Goal: Task Accomplishment & Management: Manage account settings

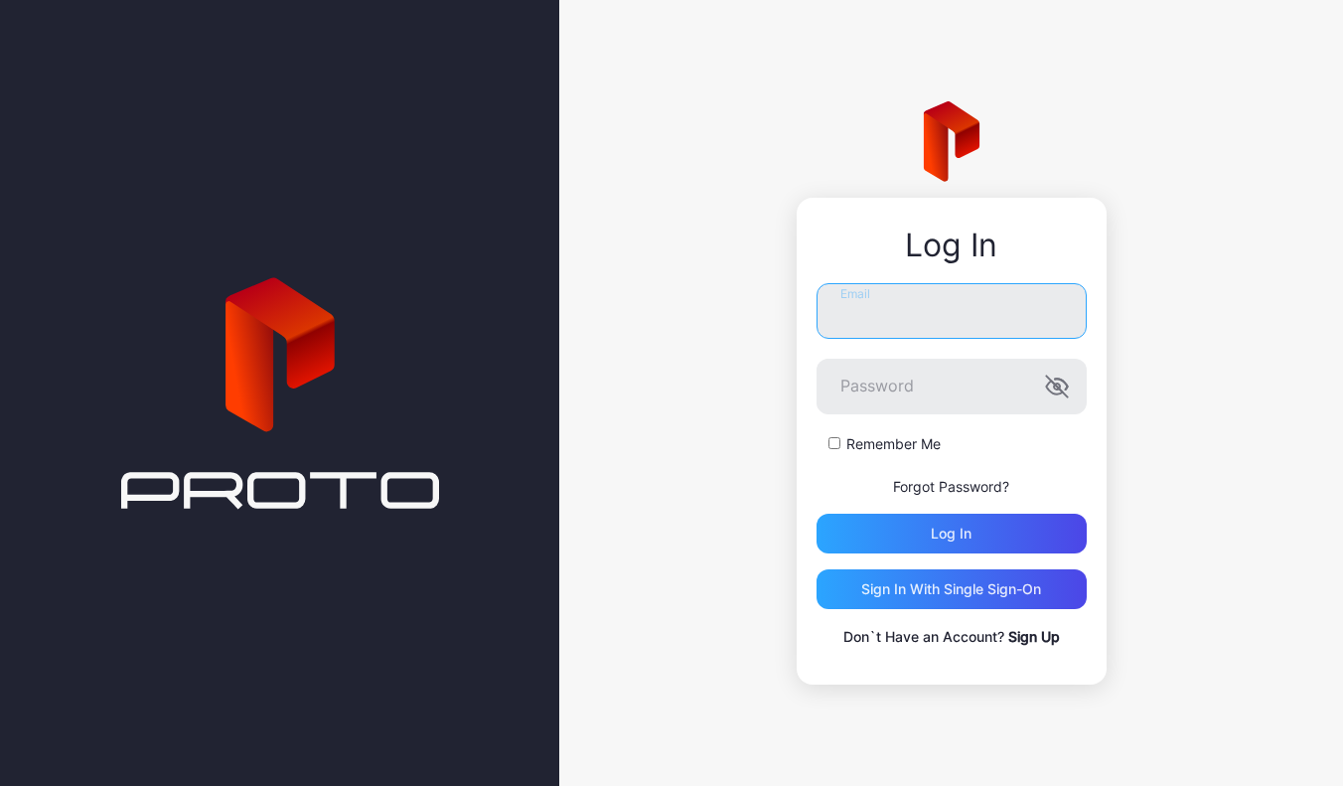
type input "**********"
click at [950, 532] on button "Log in" at bounding box center [951, 533] width 270 height 40
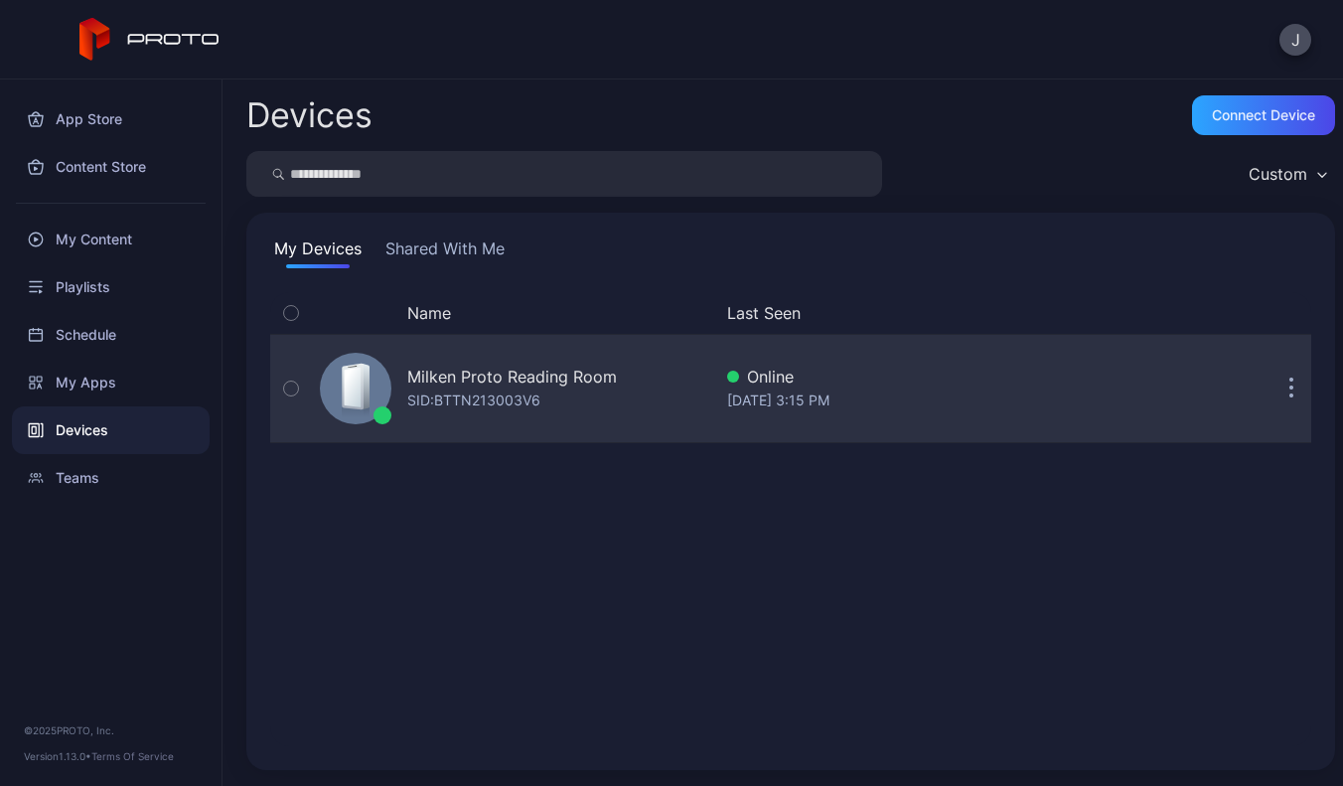
click at [554, 371] on div "Milken Proto Reading Room" at bounding box center [512, 376] width 210 height 24
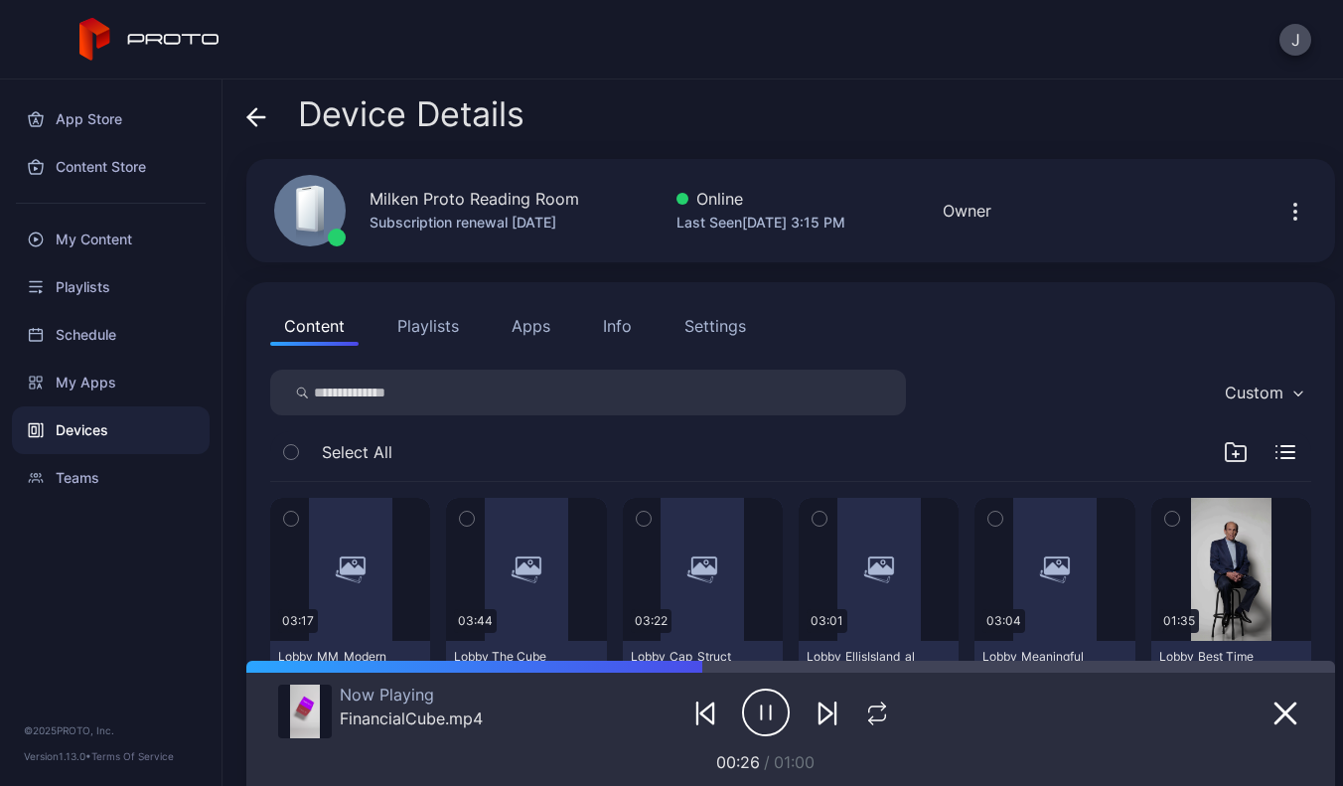
click at [727, 327] on div "Settings" at bounding box center [715, 326] width 62 height 24
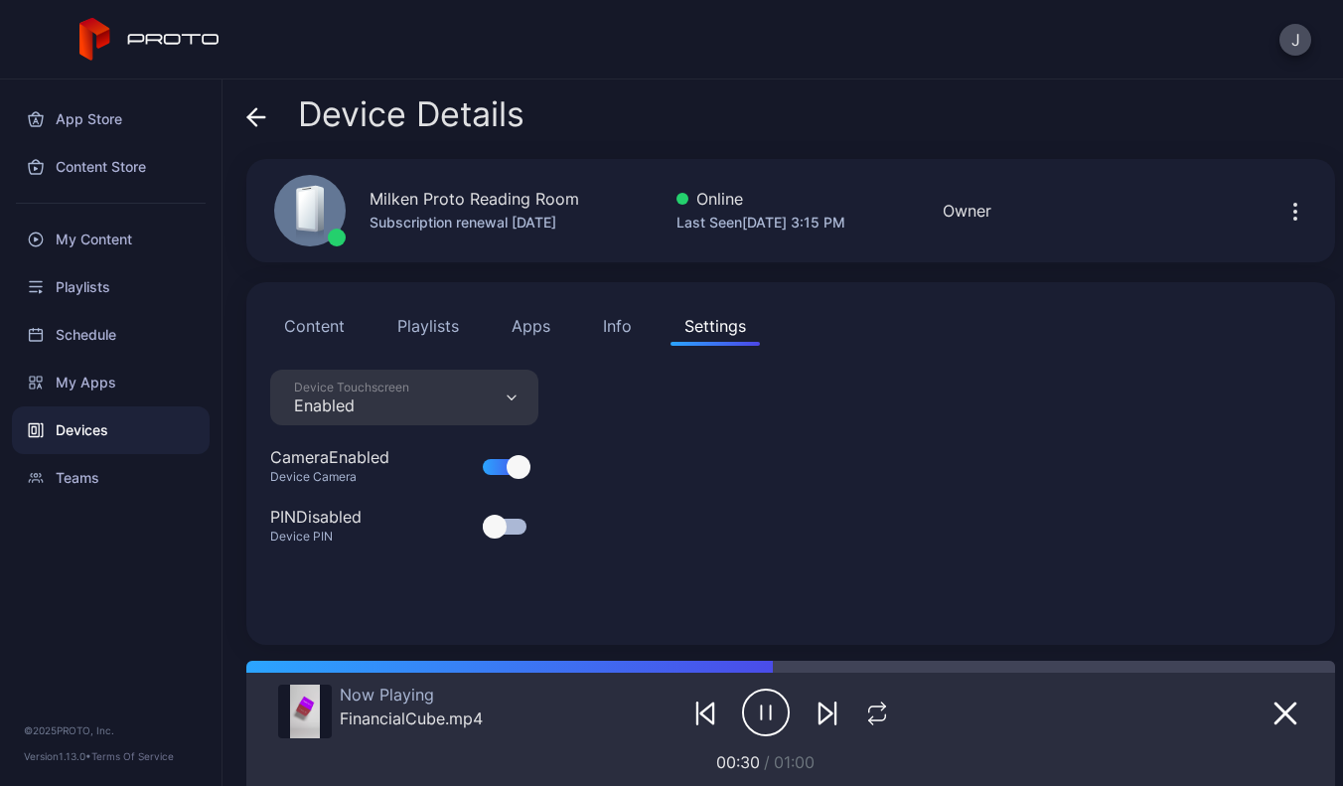
click at [613, 330] on div "Info" at bounding box center [617, 326] width 29 height 24
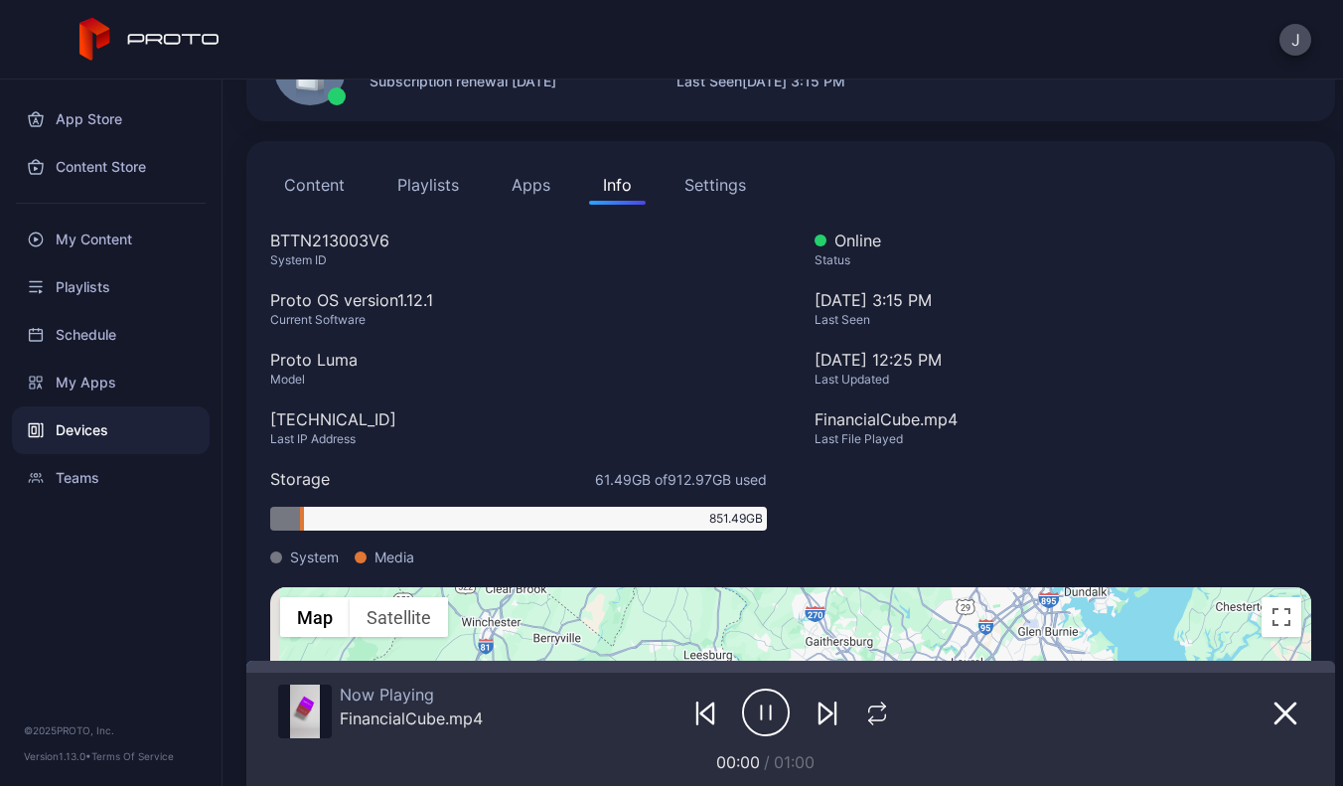
scroll to position [120, 0]
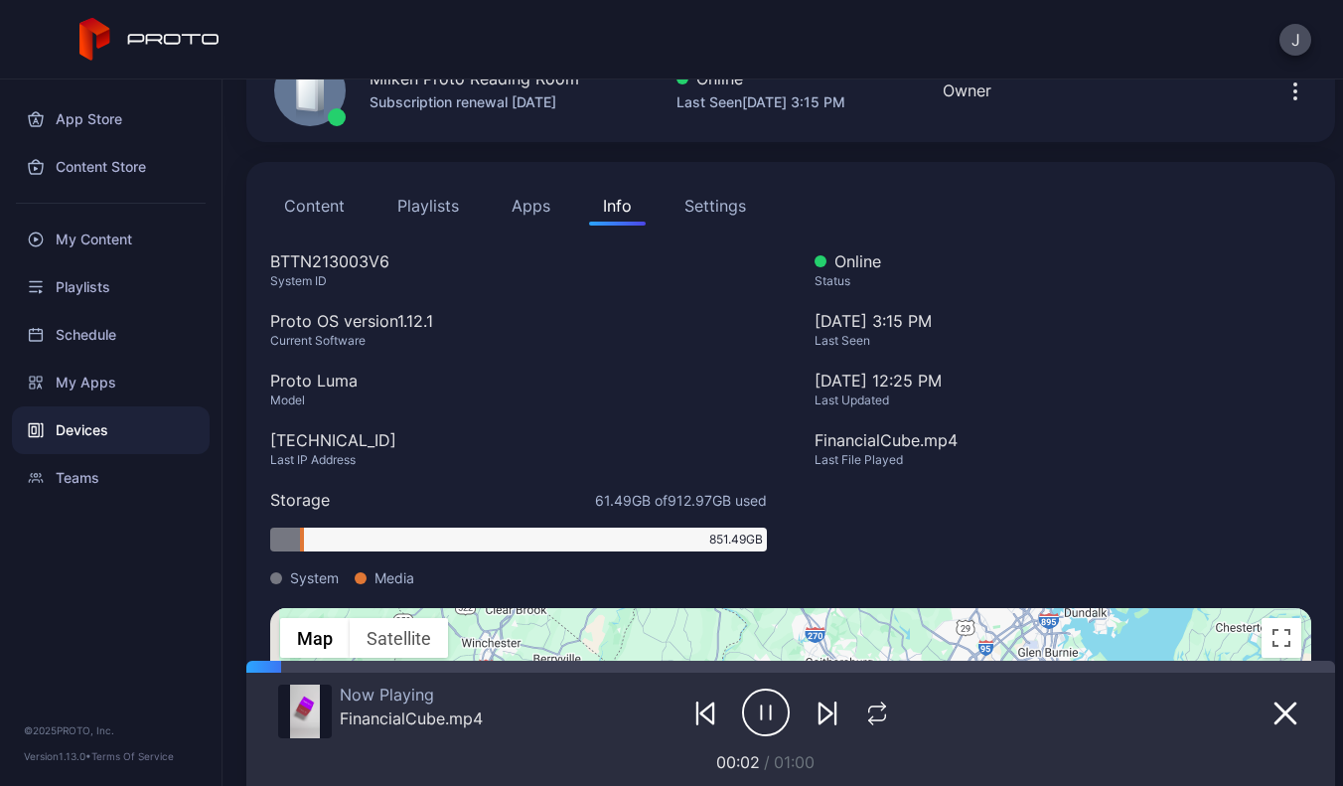
click at [722, 194] on div "Settings" at bounding box center [715, 206] width 62 height 24
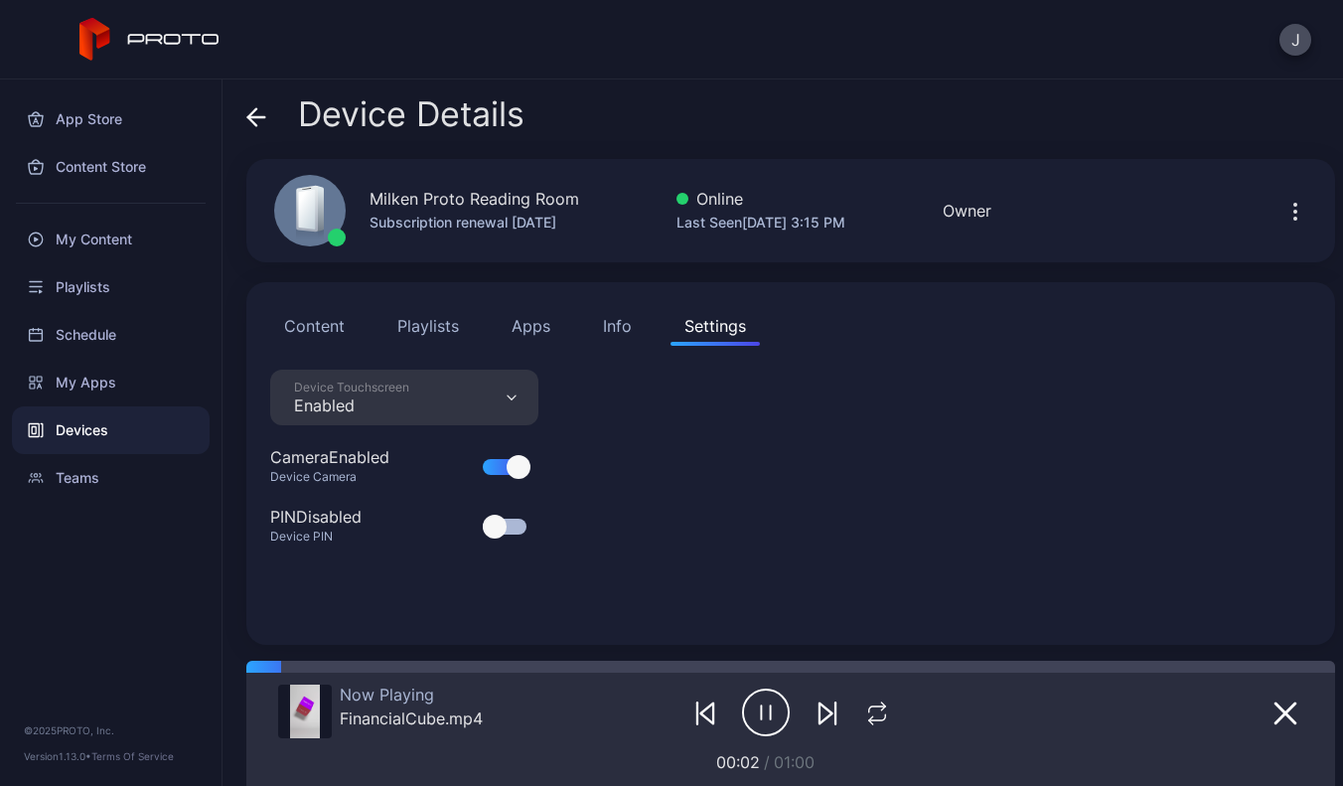
scroll to position [0, 0]
click at [1283, 212] on icon "button" at bounding box center [1295, 212] width 24 height 24
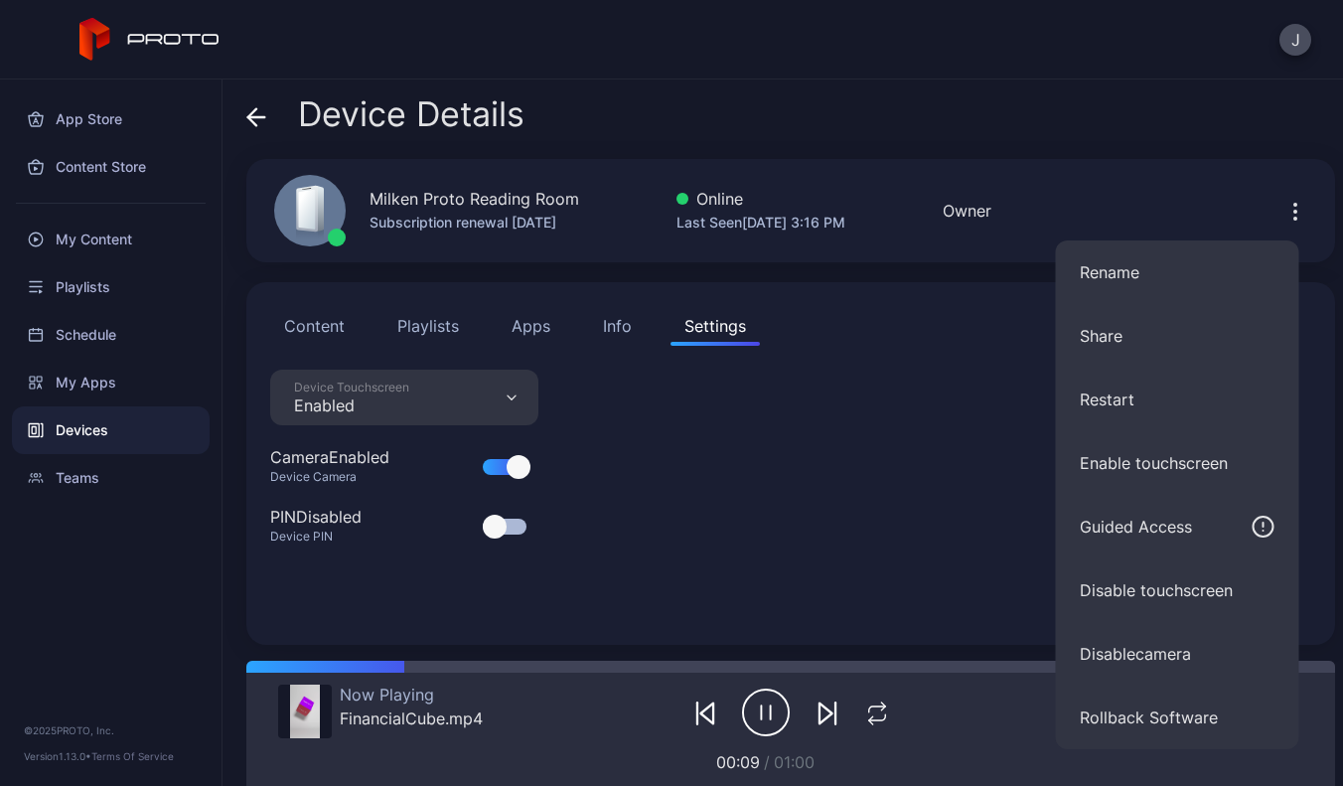
click at [1283, 212] on icon "button" at bounding box center [1295, 212] width 24 height 24
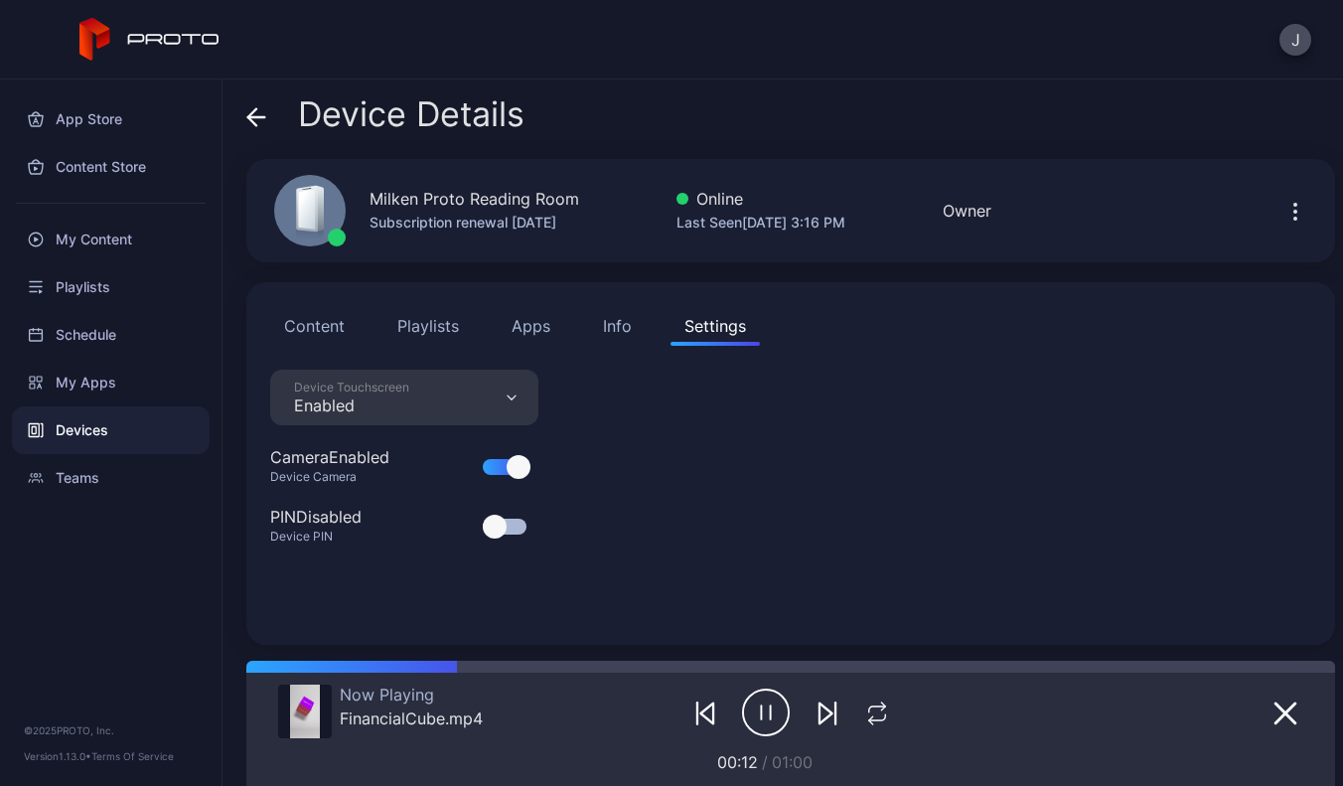
click at [297, 325] on button "Content" at bounding box center [314, 326] width 88 height 40
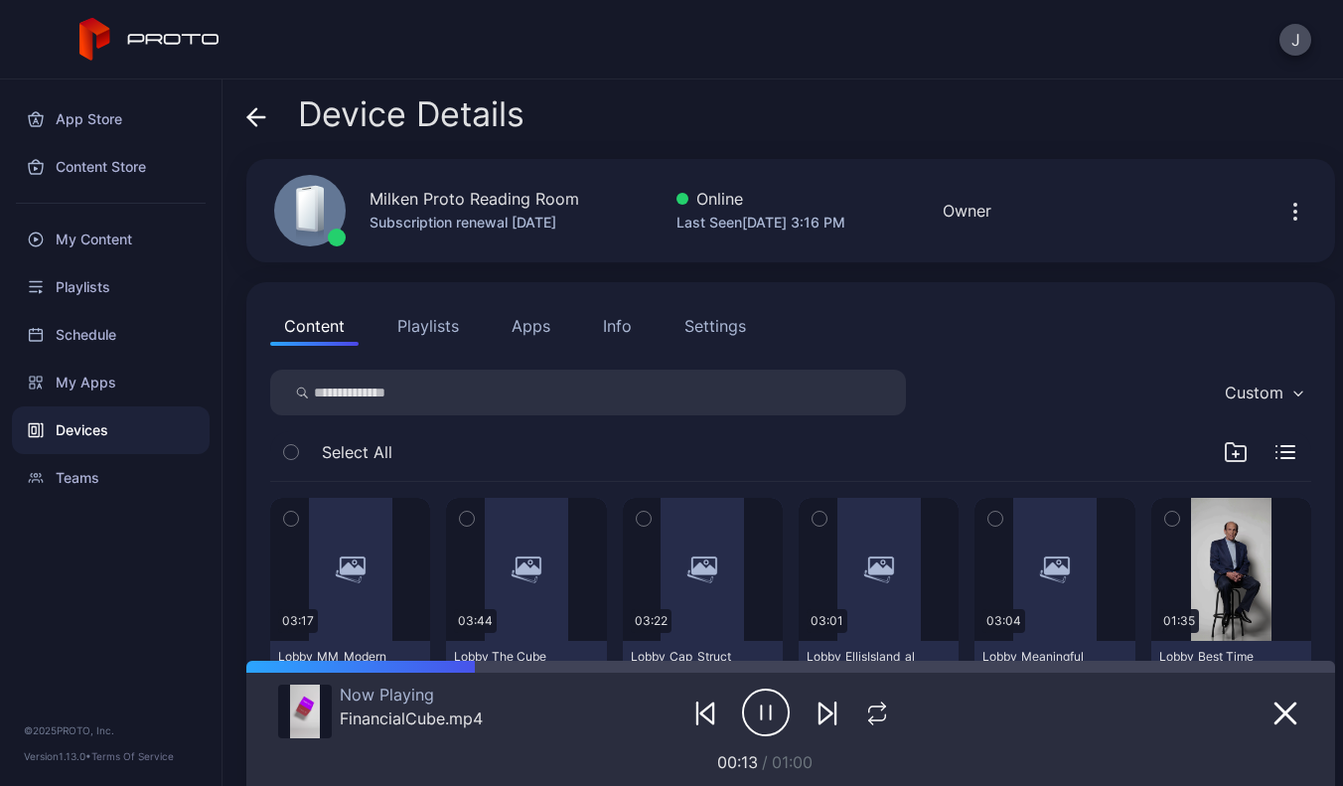
click at [612, 320] on div "Info" at bounding box center [617, 326] width 29 height 24
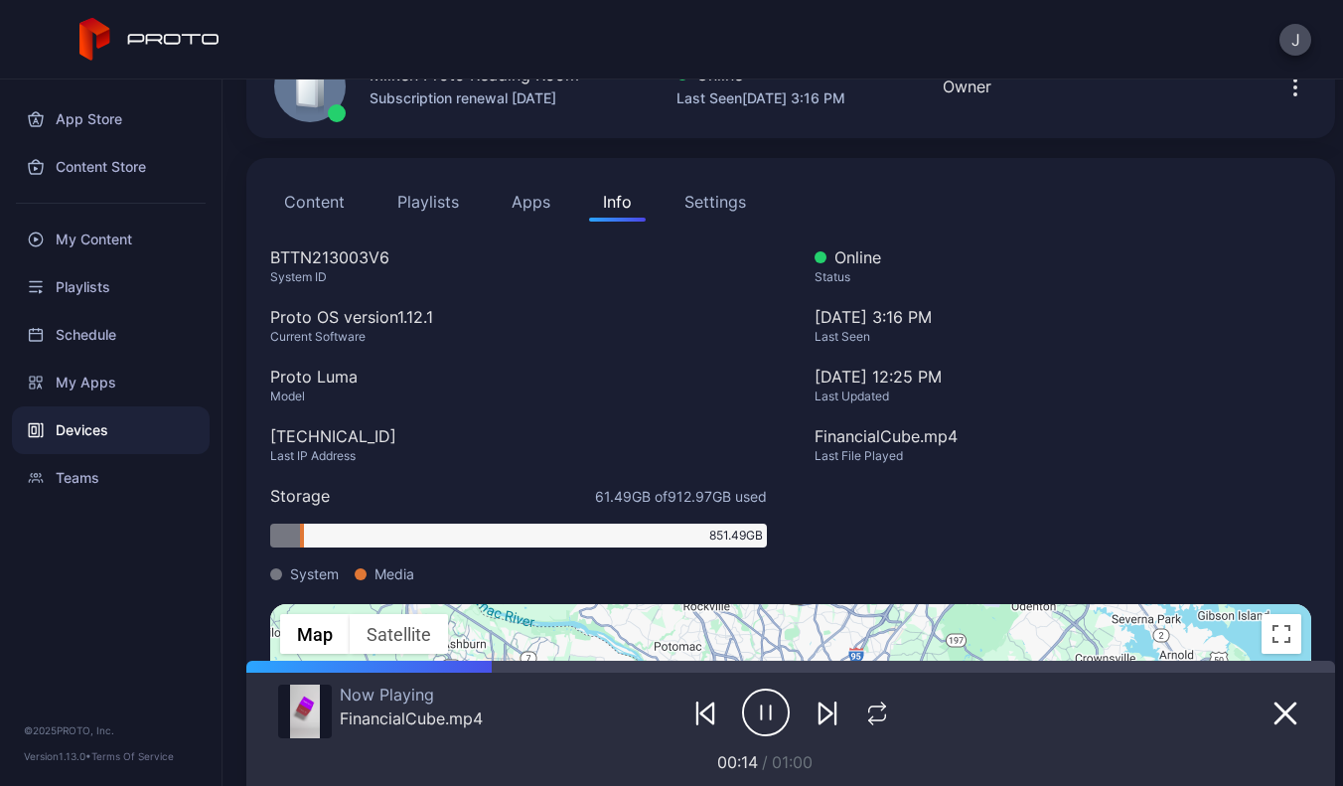
scroll to position [177, 0]
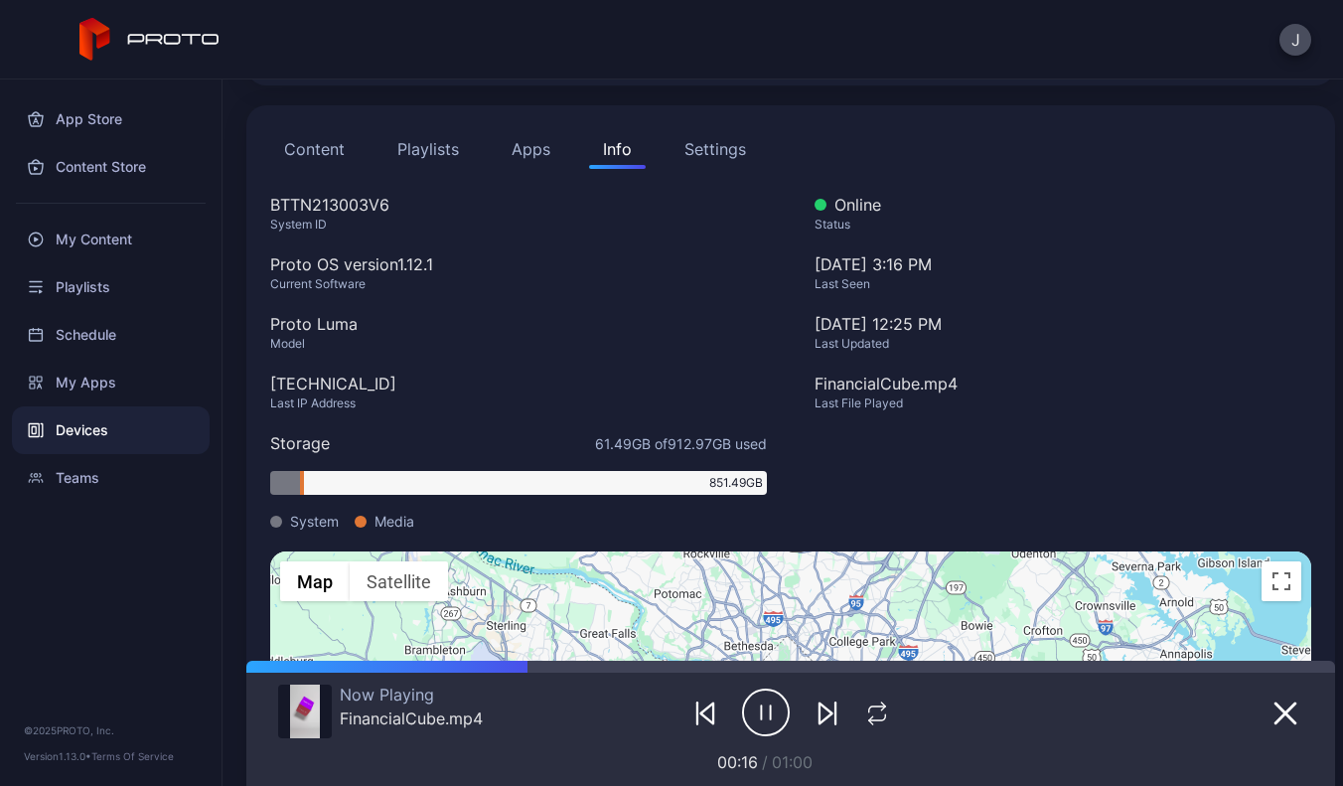
click at [711, 160] on div "Settings" at bounding box center [715, 149] width 62 height 24
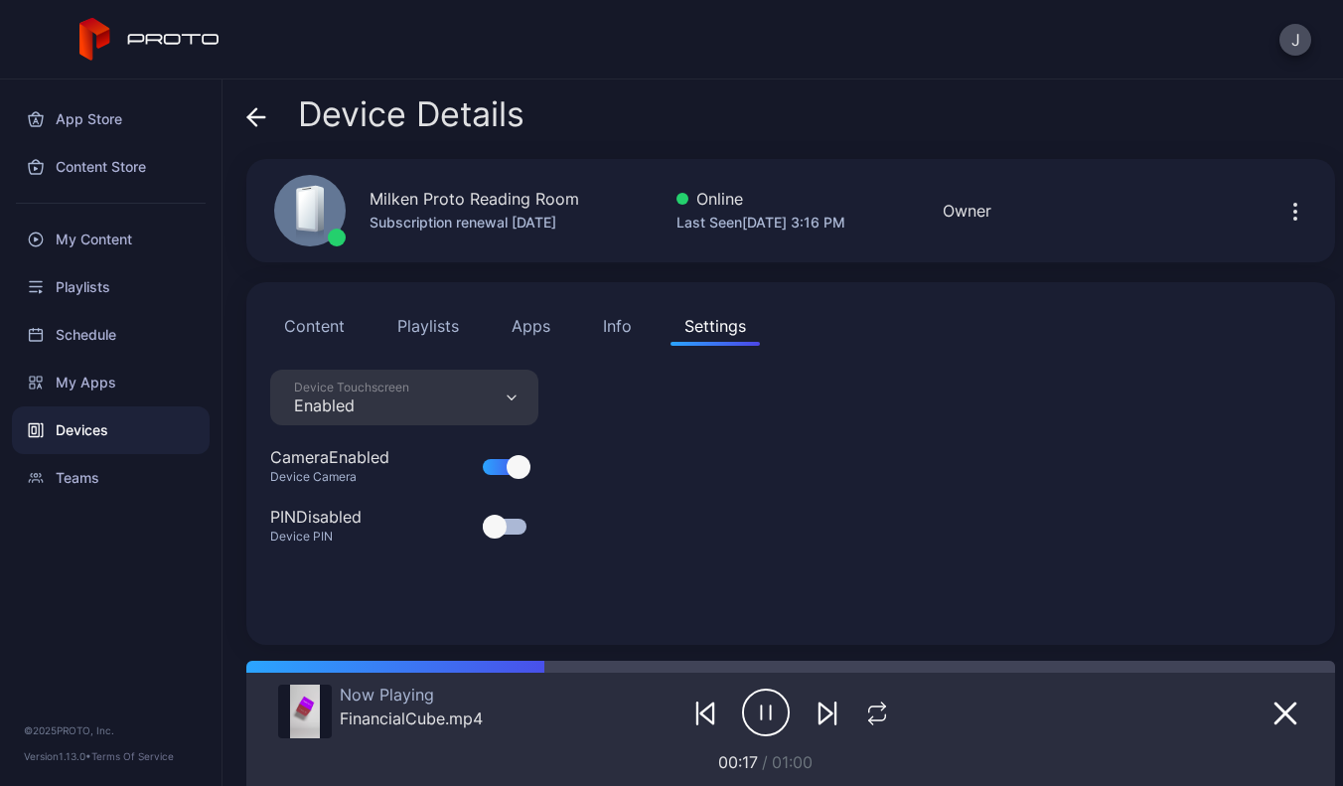
scroll to position [0, 0]
click at [326, 334] on button "Content" at bounding box center [314, 326] width 88 height 40
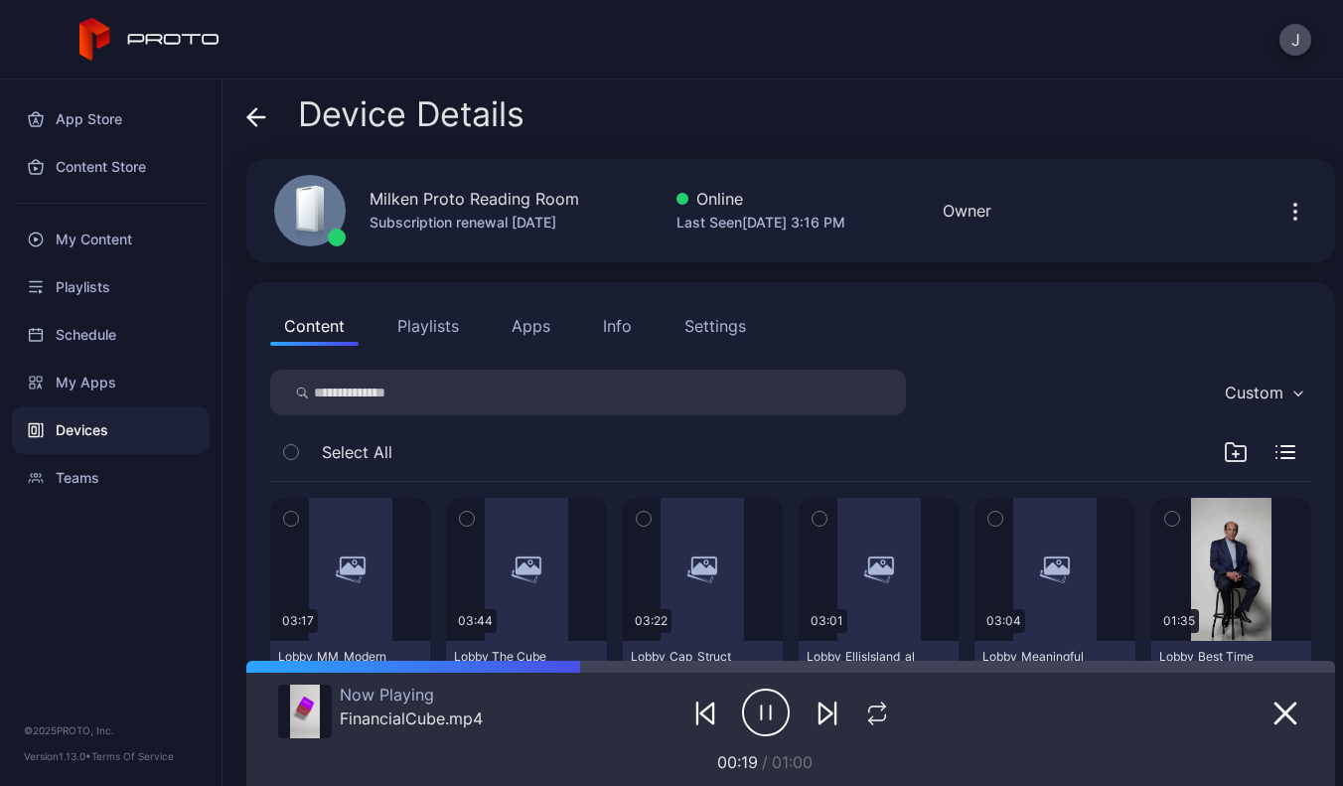
click at [408, 344] on button "Playlists" at bounding box center [427, 326] width 89 height 40
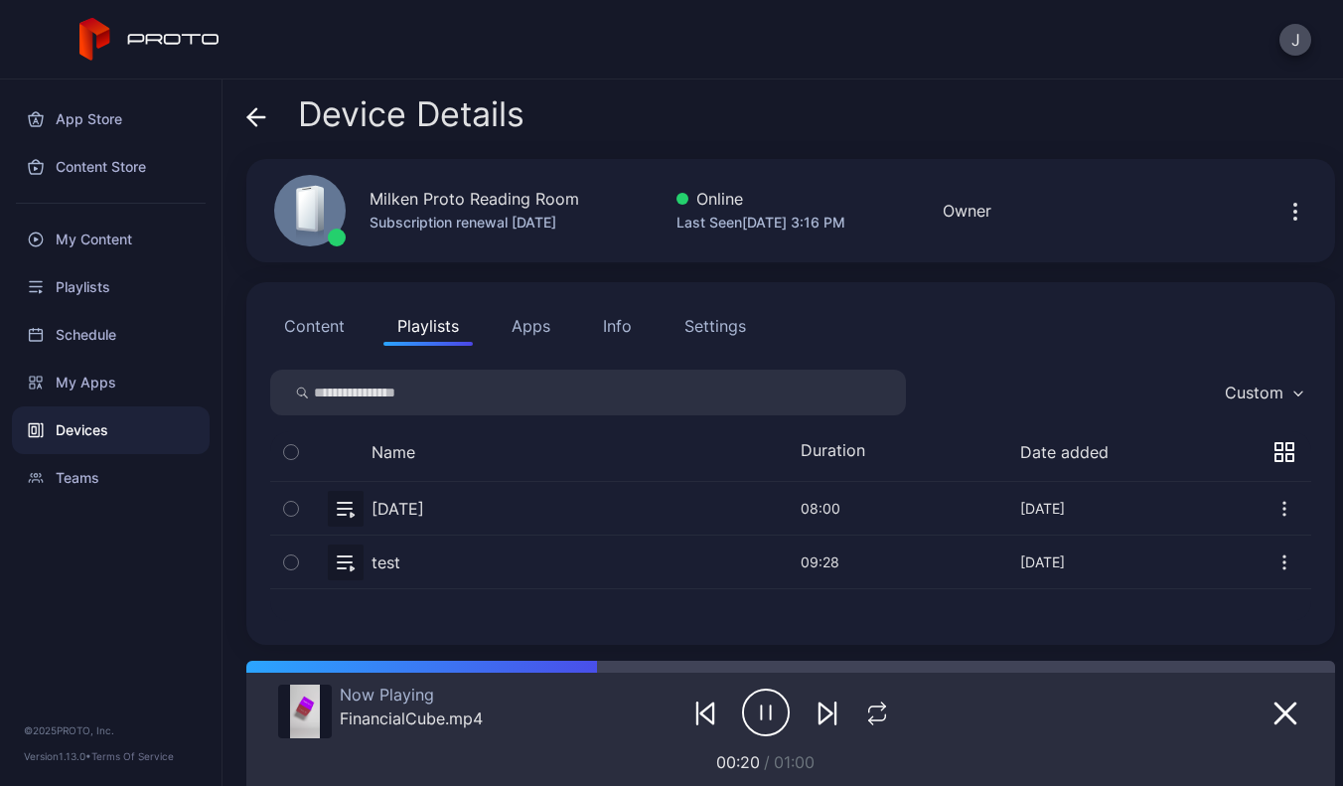
click at [505, 331] on button "Apps" at bounding box center [531, 326] width 67 height 40
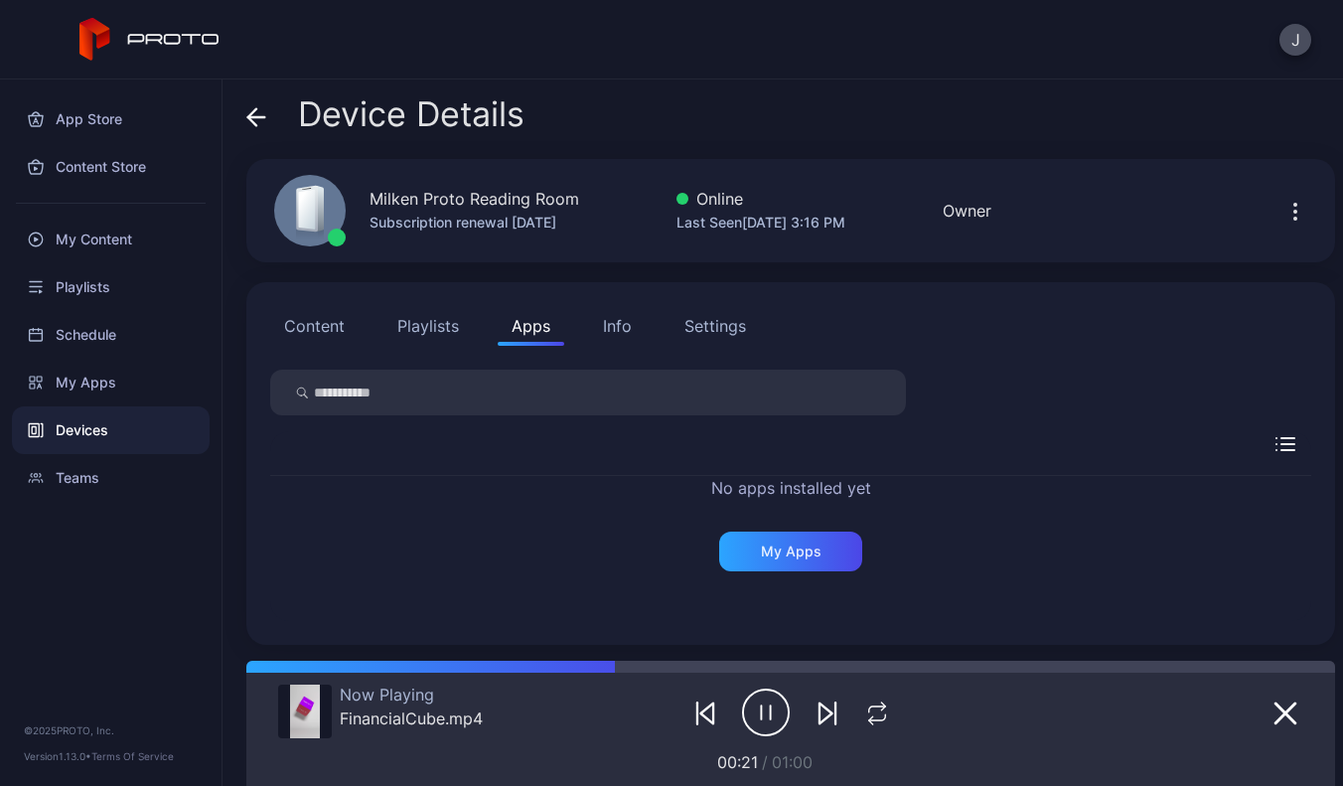
click at [616, 327] on div "Info" at bounding box center [617, 326] width 29 height 24
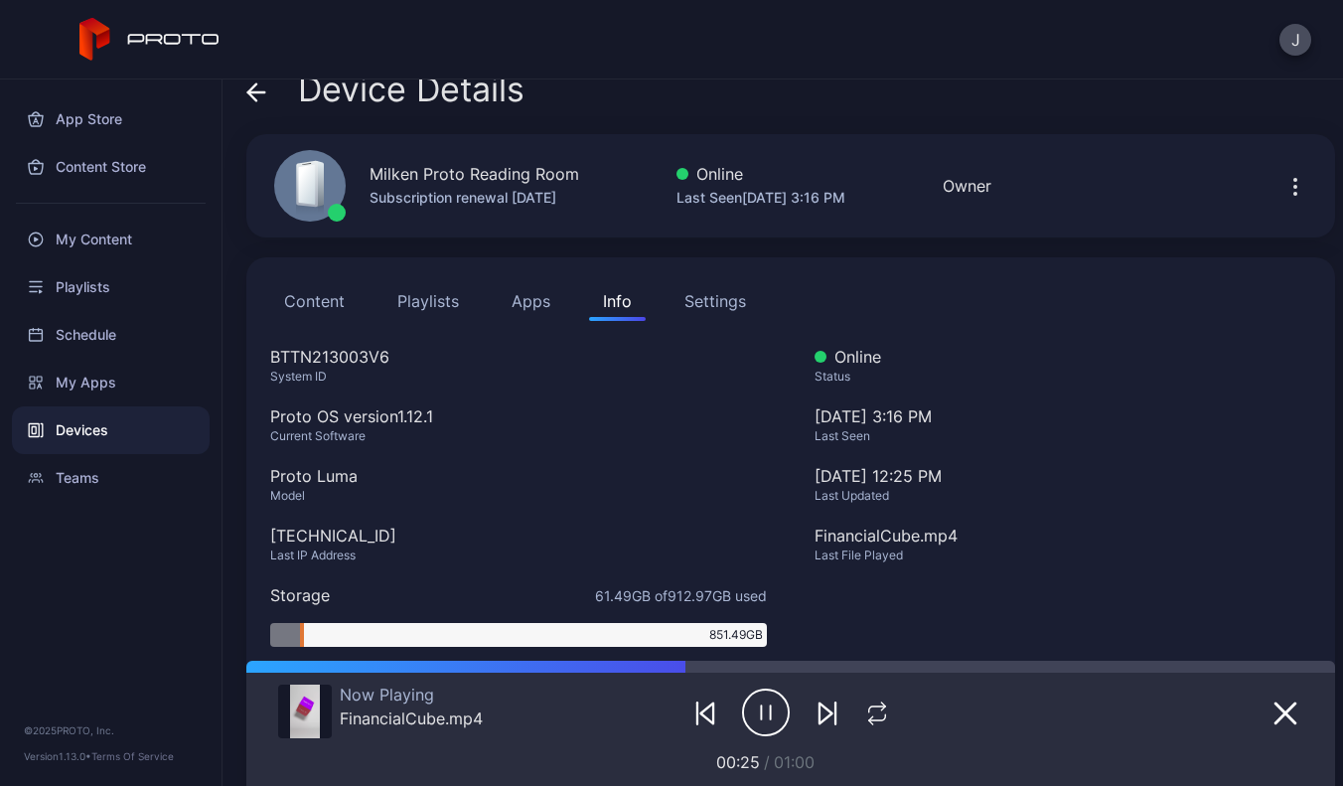
scroll to position [24, 0]
click at [720, 295] on div "Settings" at bounding box center [715, 302] width 62 height 24
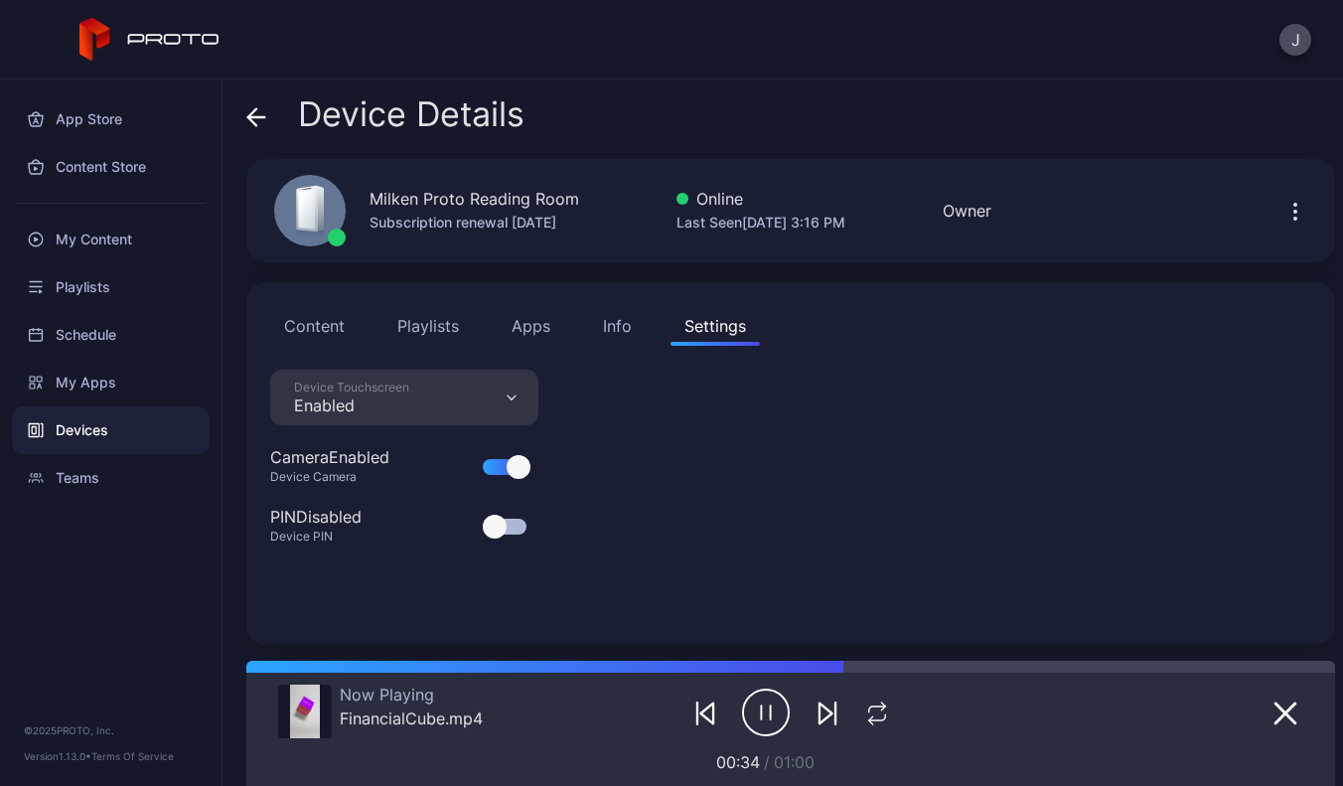
scroll to position [0, 0]
click at [1283, 207] on icon "button" at bounding box center [1295, 212] width 24 height 24
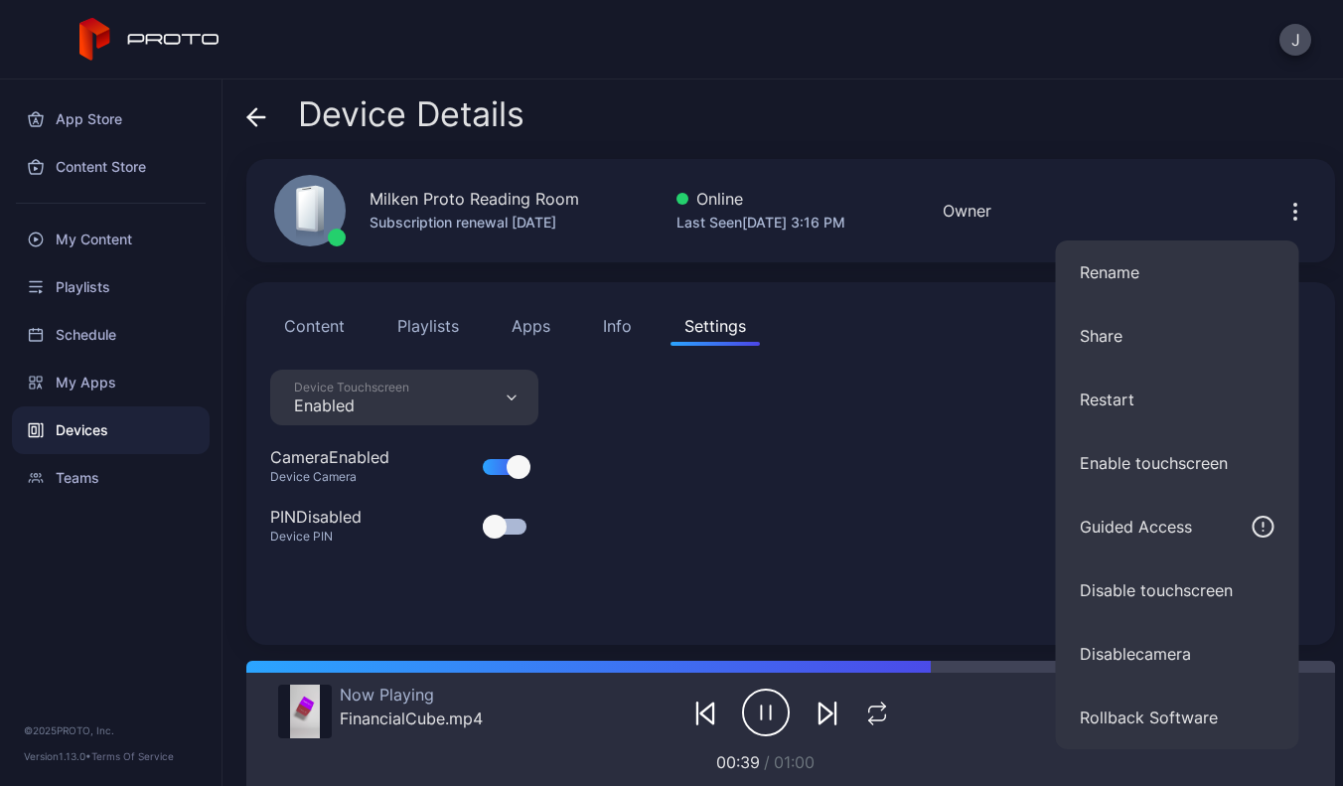
click at [1063, 155] on div "Device Details Milken Proto Reading Room Subscription renewal [DATE] Online Las…" at bounding box center [782, 432] width 1120 height 706
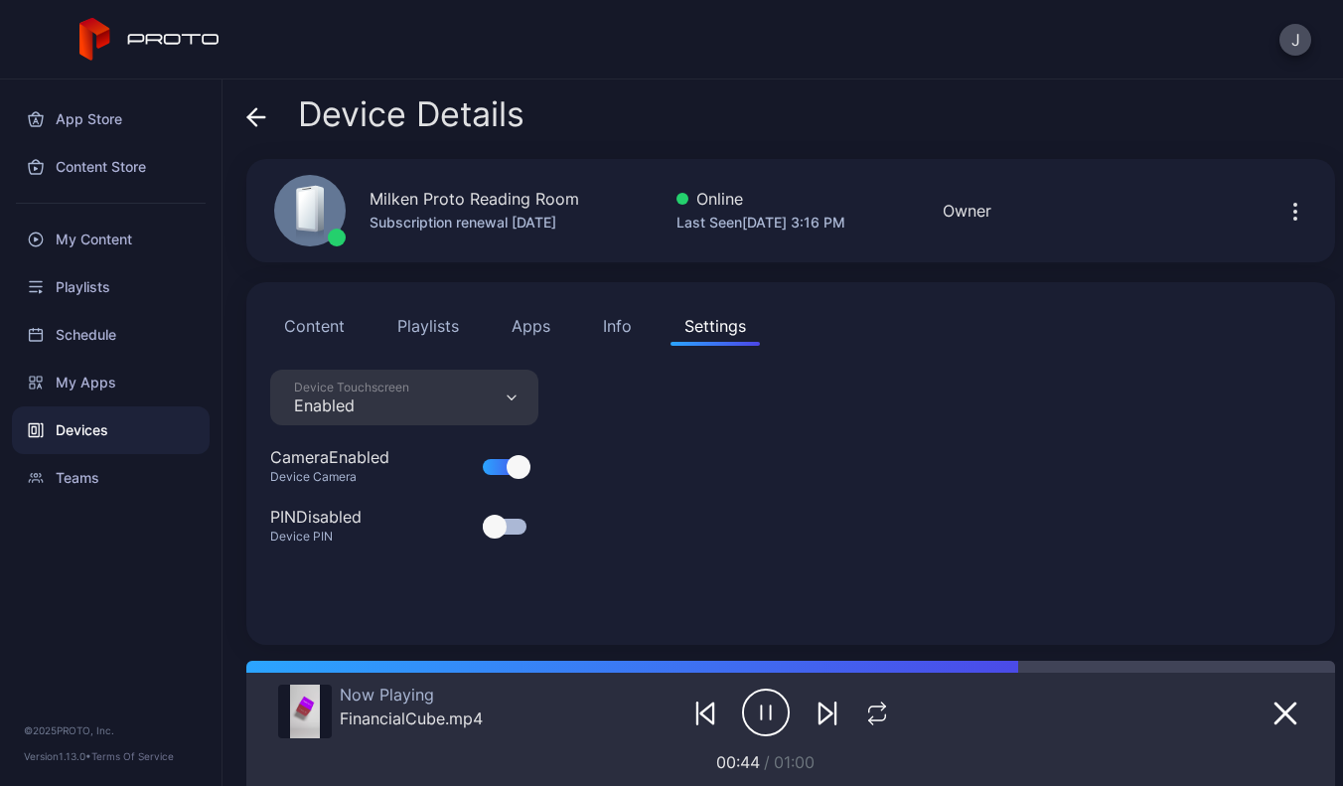
click at [620, 313] on button "Info" at bounding box center [617, 326] width 57 height 40
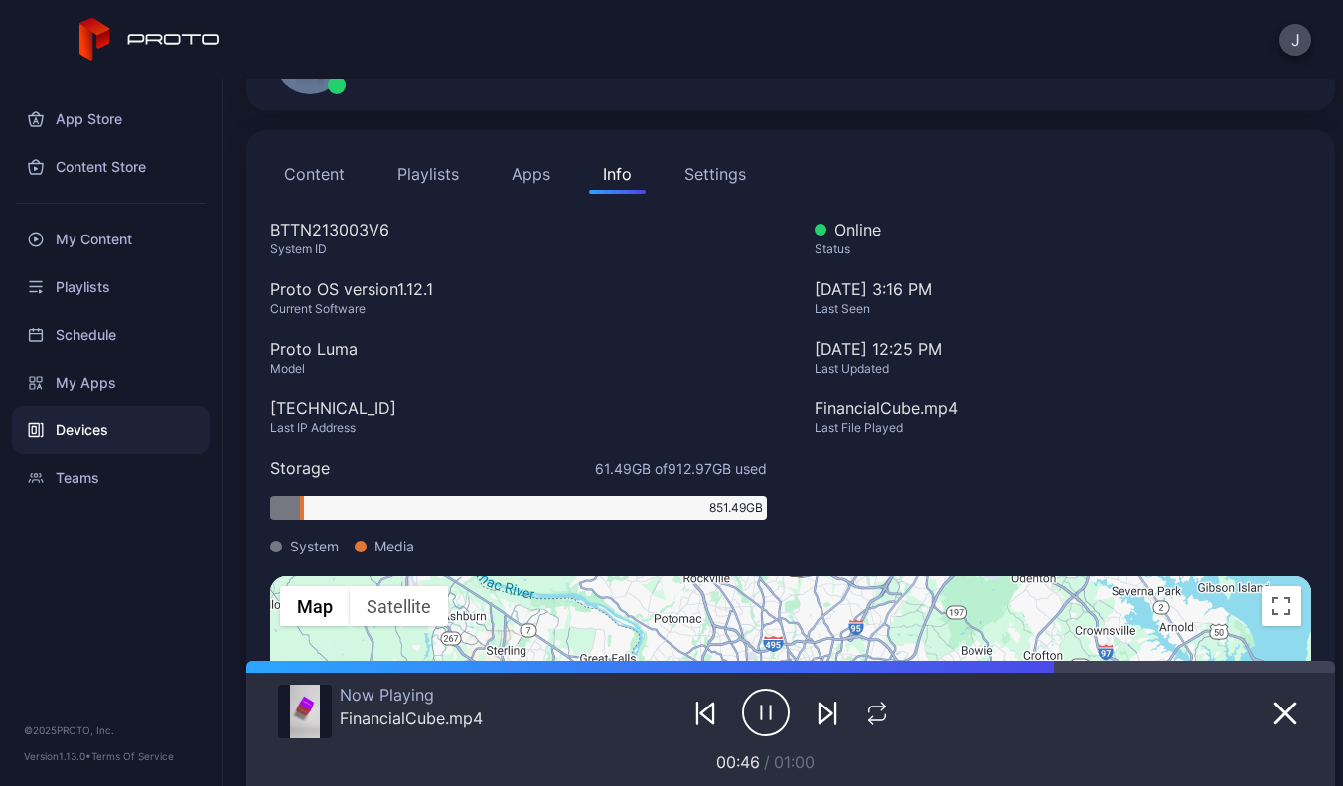
scroll to position [156, 0]
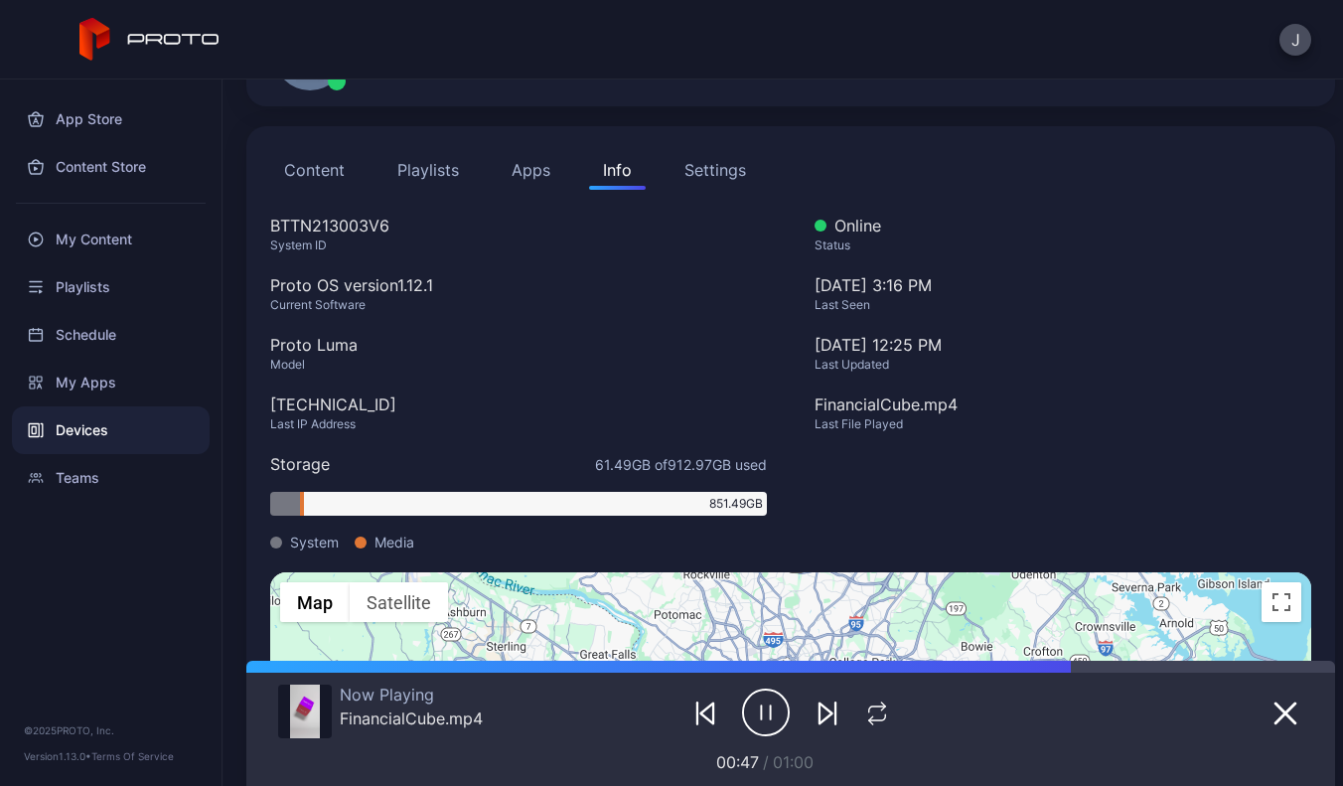
click at [870, 325] on div "[DATE] 3:16 PM Last Seen" at bounding box center [1062, 303] width 497 height 60
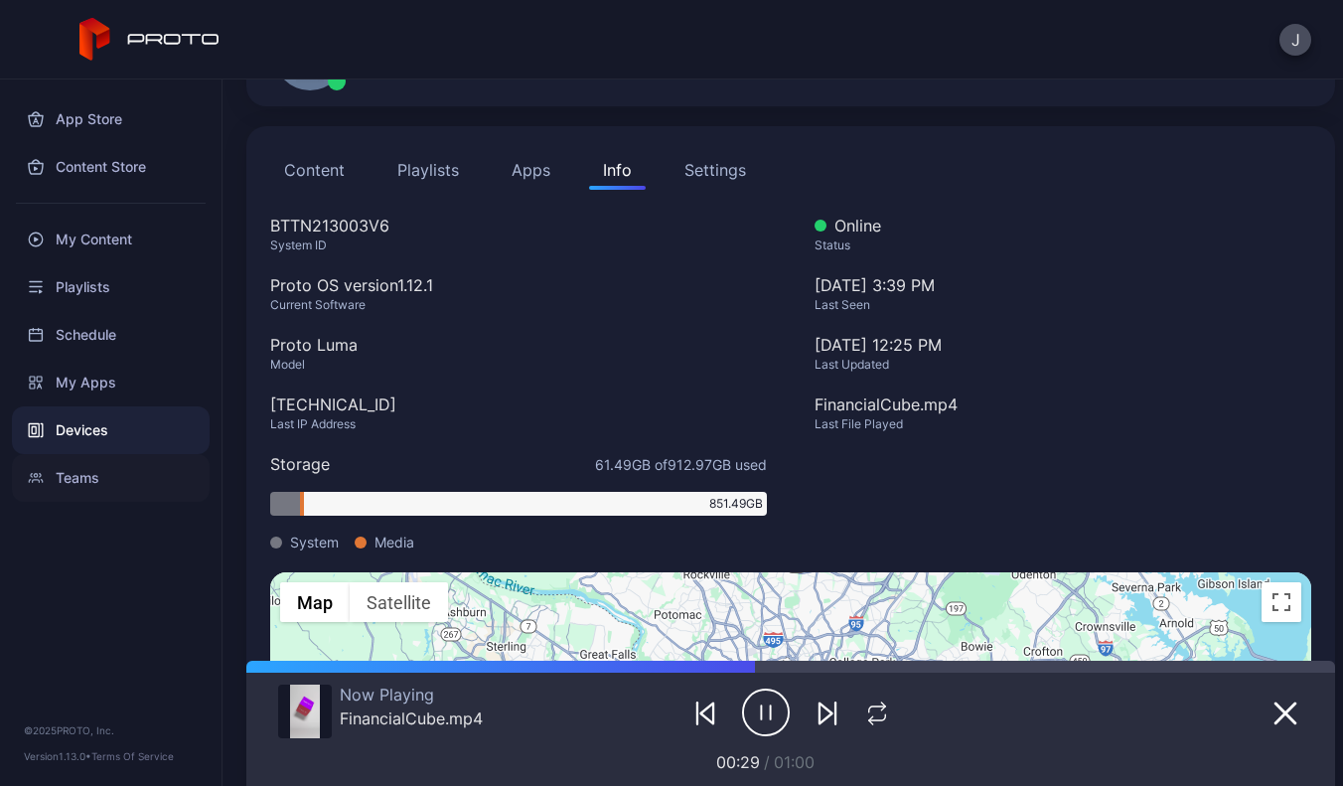
click at [75, 472] on div "Teams" at bounding box center [111, 478] width 198 height 48
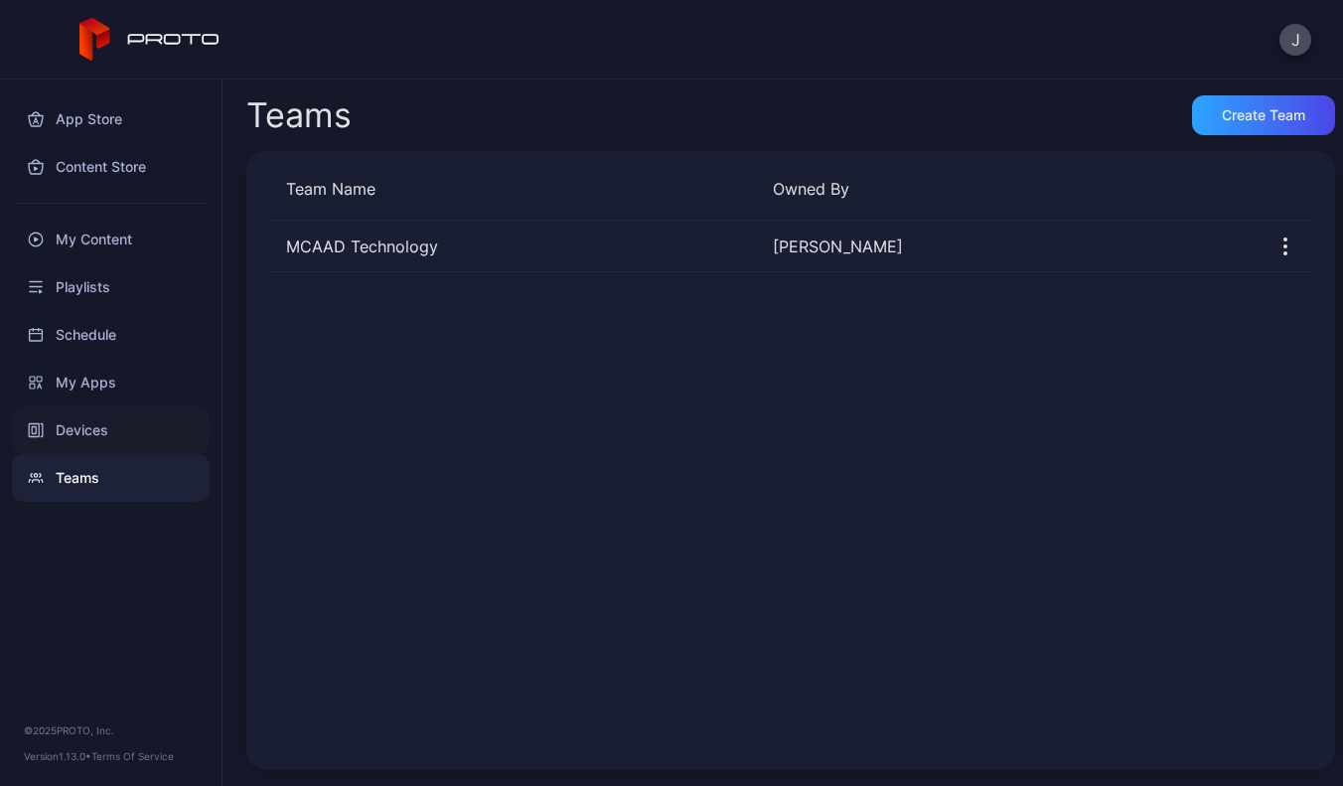
click at [84, 439] on div "Devices" at bounding box center [111, 430] width 198 height 48
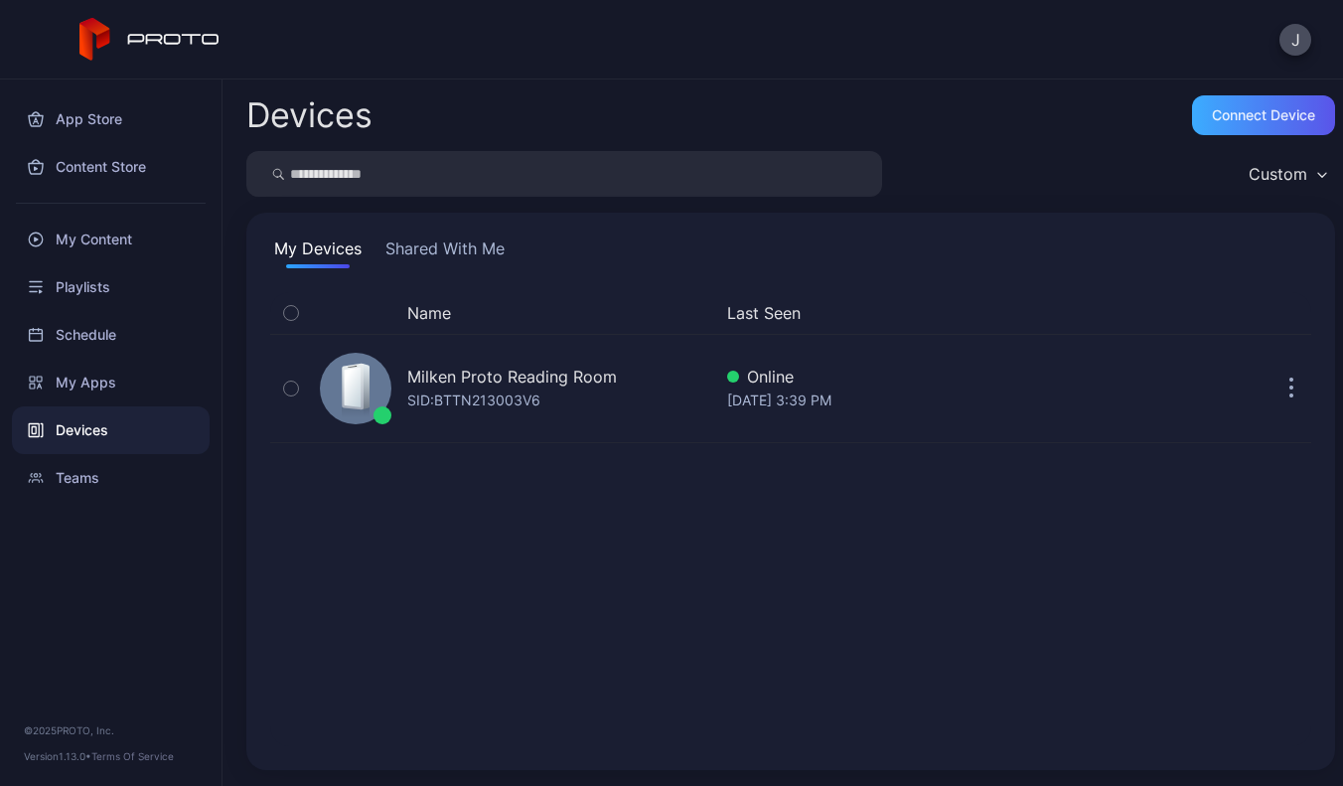
click at [1214, 134] on div "Connect device" at bounding box center [1263, 115] width 143 height 40
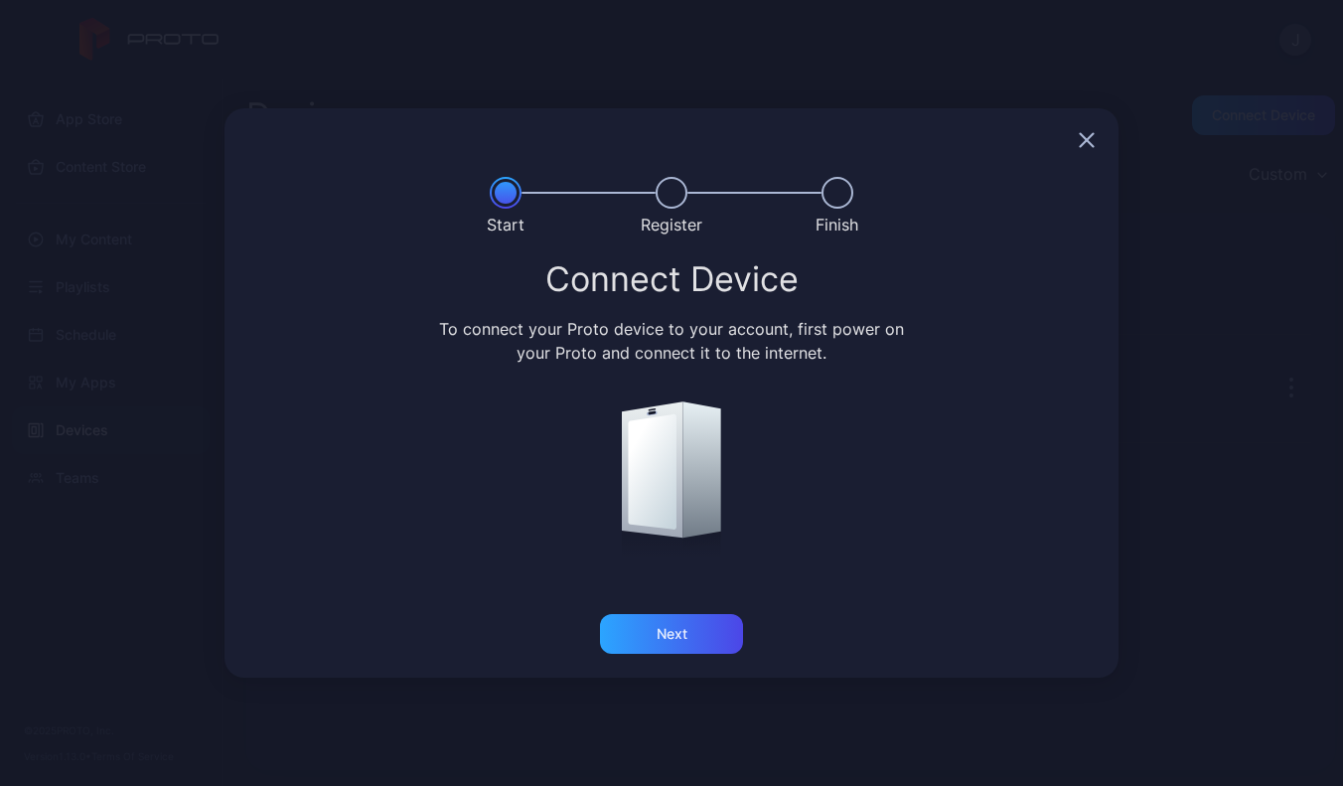
click at [1082, 140] on icon "button" at bounding box center [1086, 140] width 16 height 16
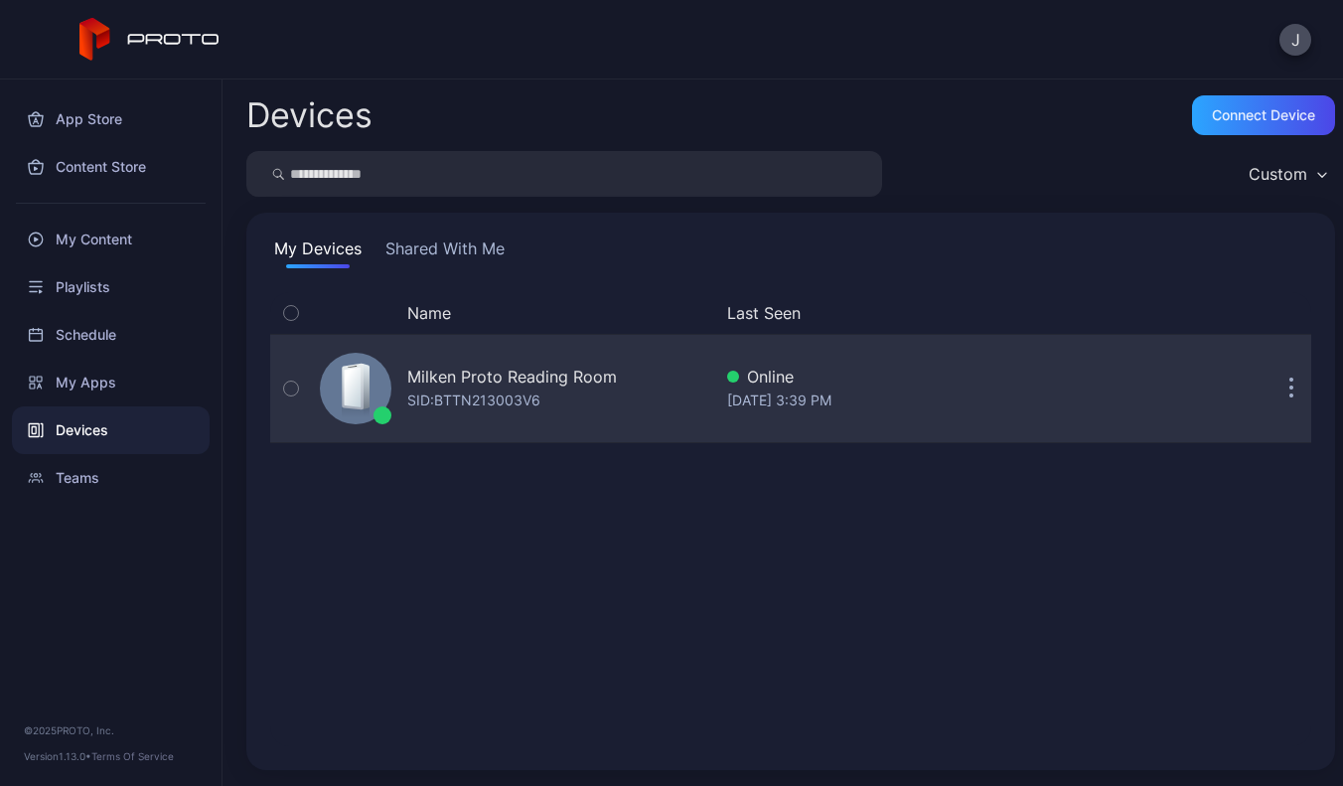
click at [1271, 389] on button "button" at bounding box center [1291, 388] width 40 height 40
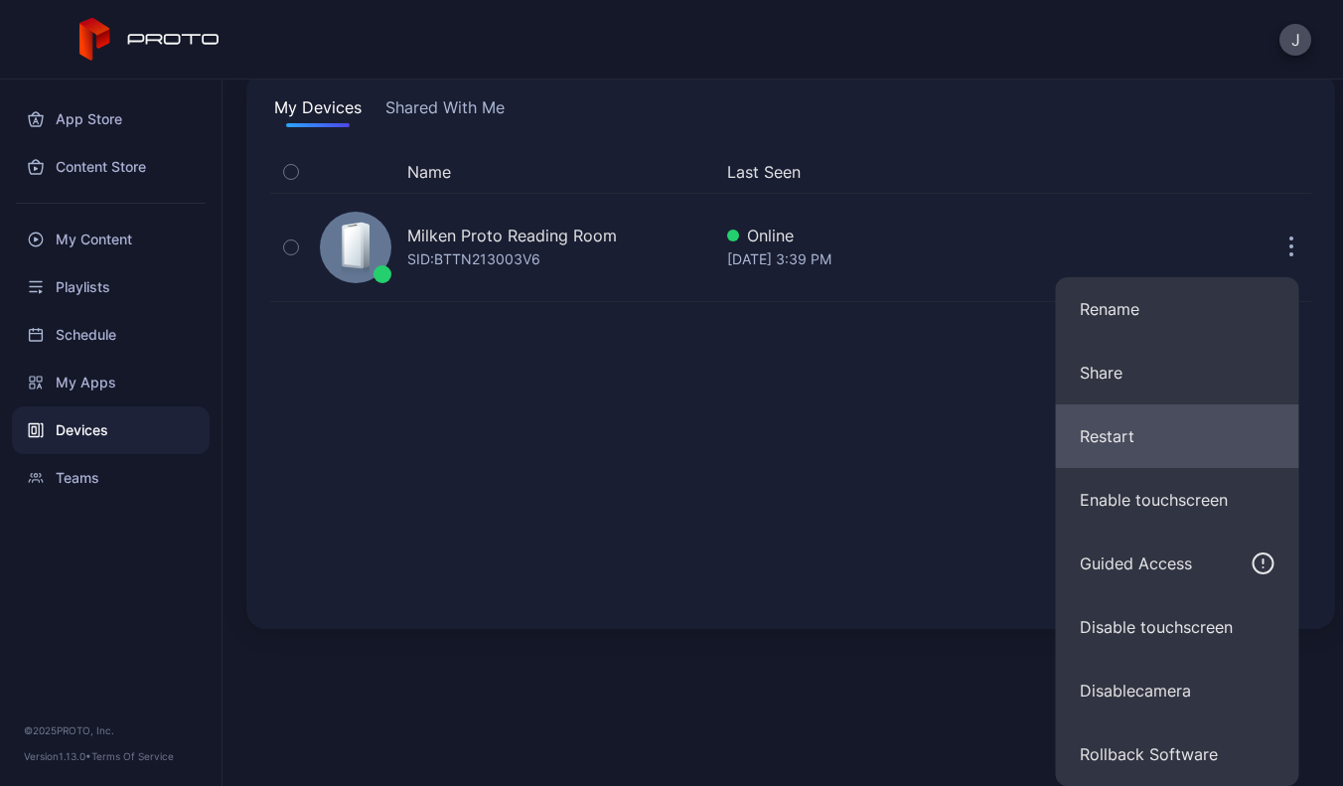
click at [1108, 439] on button "Restart" at bounding box center [1177, 436] width 243 height 64
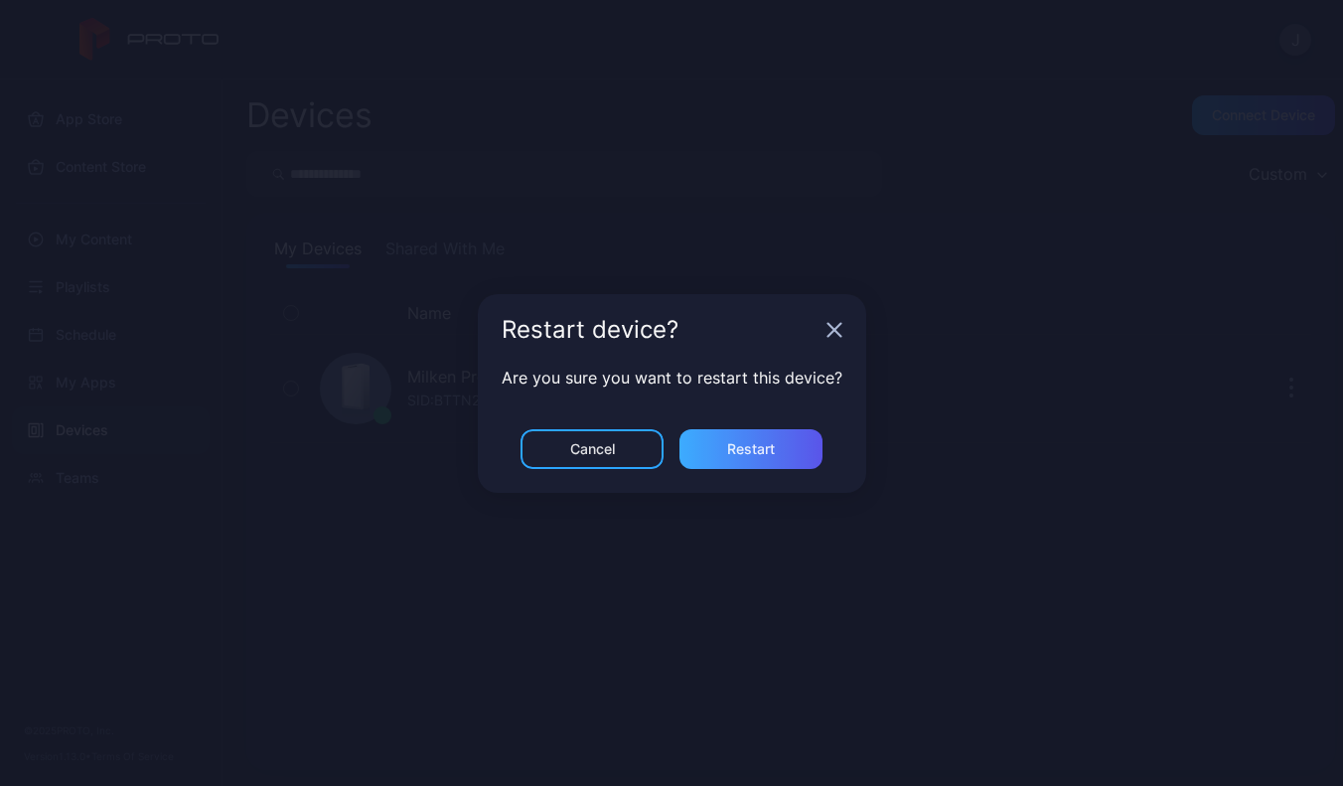
click at [733, 429] on div "Restart" at bounding box center [750, 449] width 143 height 40
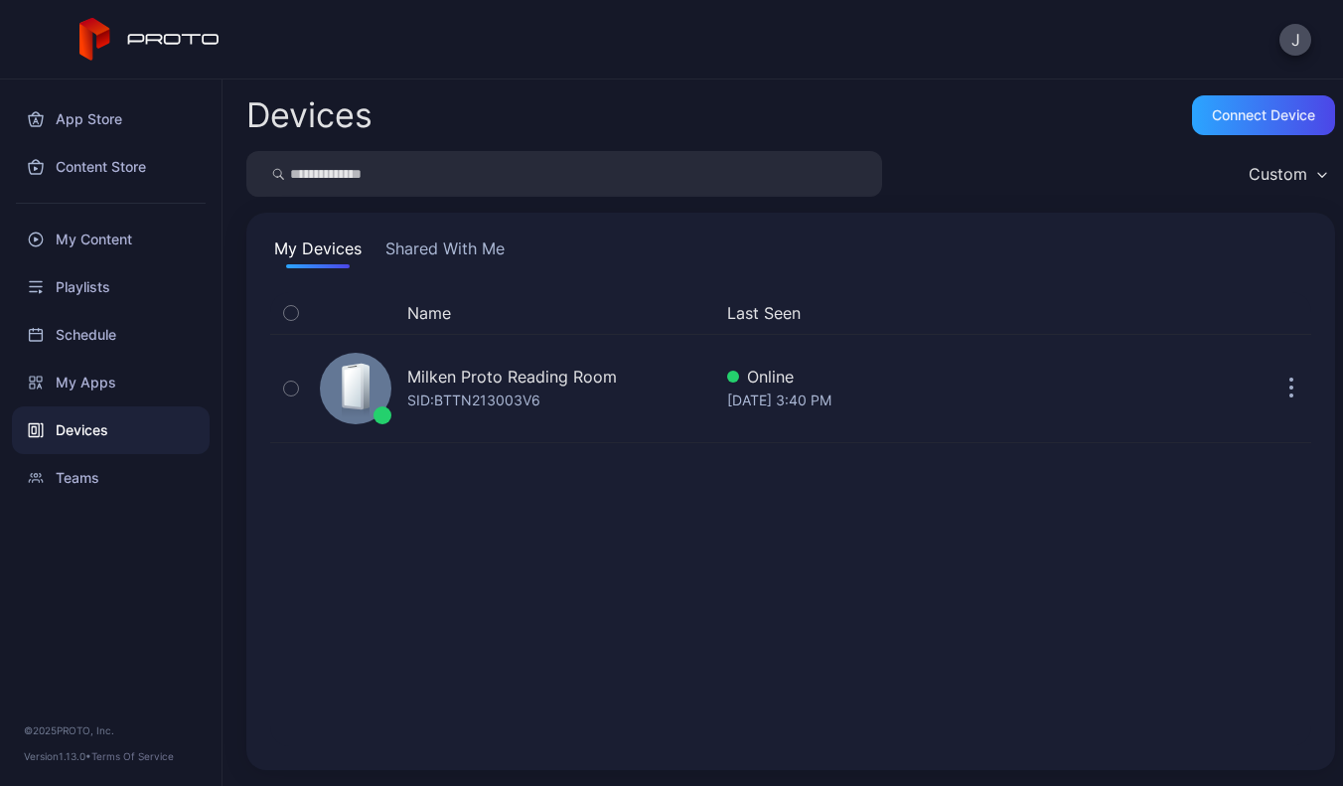
click at [814, 471] on div "Name Last Seen Milken Proto Reading Room SID: BTTN213003V6 Online [DATE] 3:40 PM" at bounding box center [790, 519] width 1041 height 454
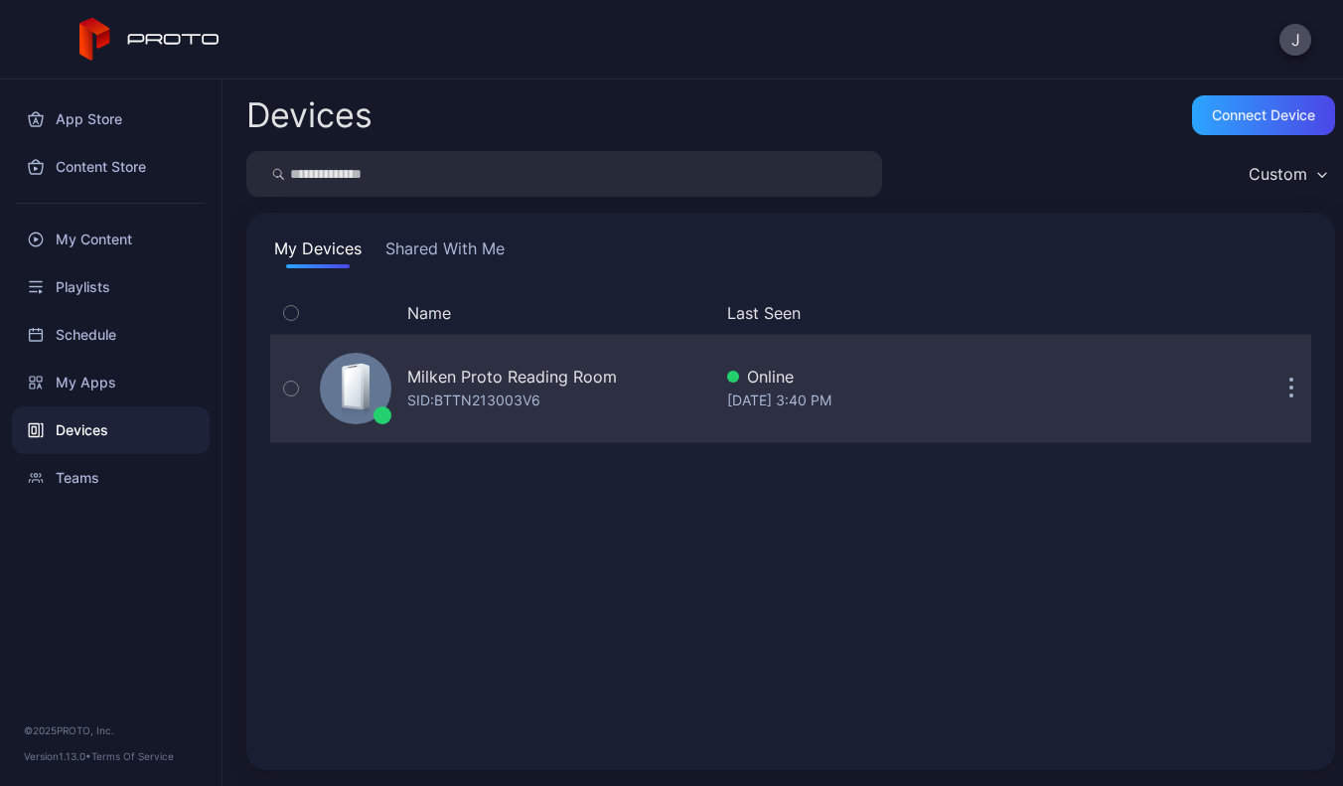
click at [1289, 386] on icon "button" at bounding box center [1291, 388] width 5 height 23
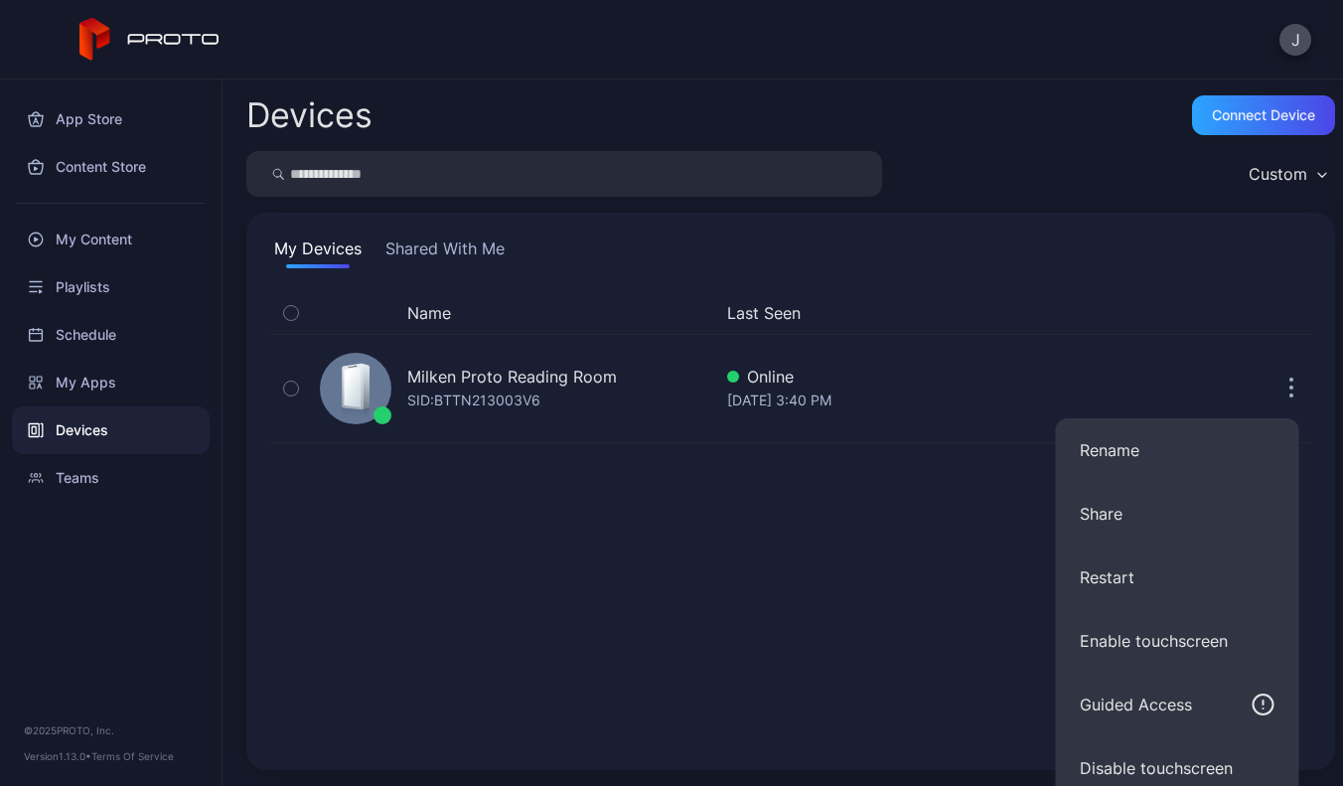
click at [787, 574] on div "Name Last Seen Milken Proto Reading Room SID: BTTN213003V6 Online [DATE] 3:40 PM" at bounding box center [790, 519] width 1041 height 454
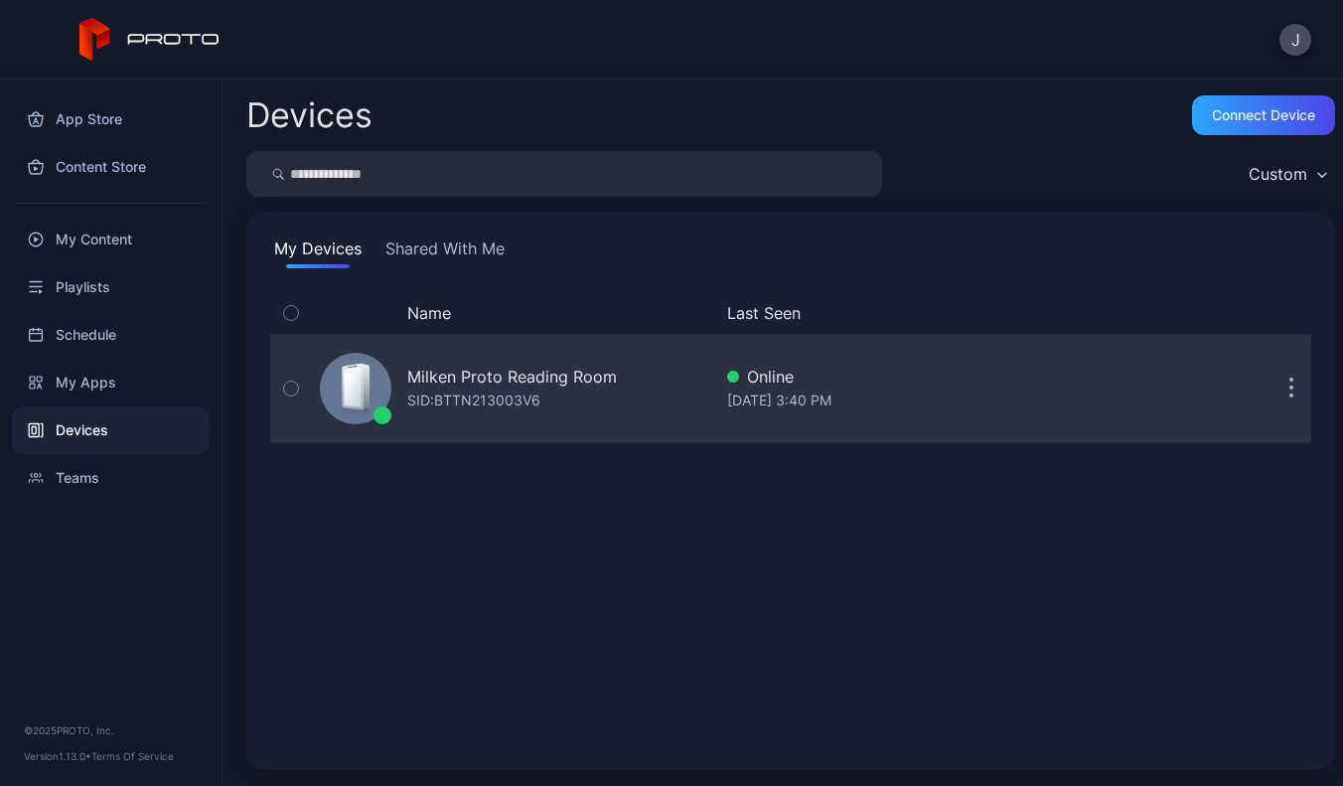
click at [522, 380] on div "Milken Proto Reading Room" at bounding box center [512, 376] width 210 height 24
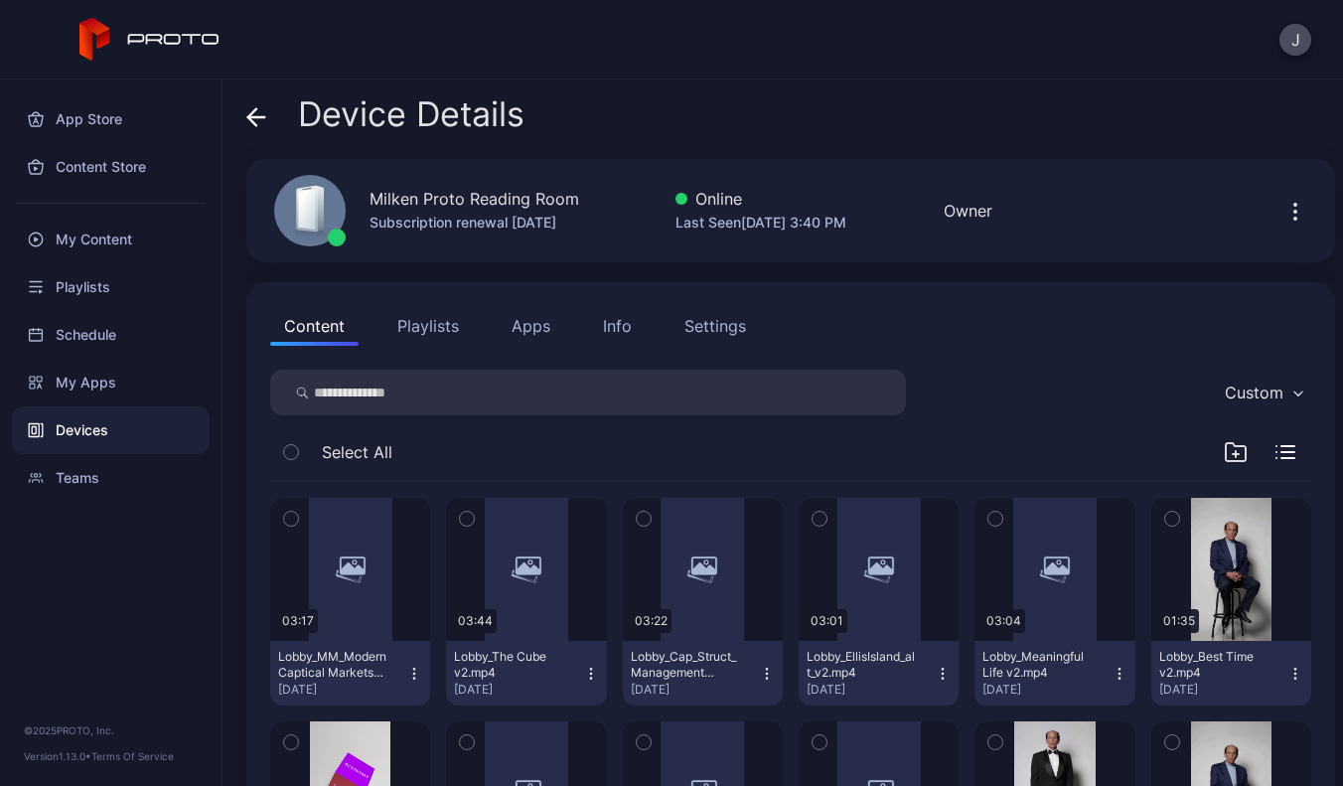
click at [728, 332] on div "Settings" at bounding box center [715, 326] width 62 height 24
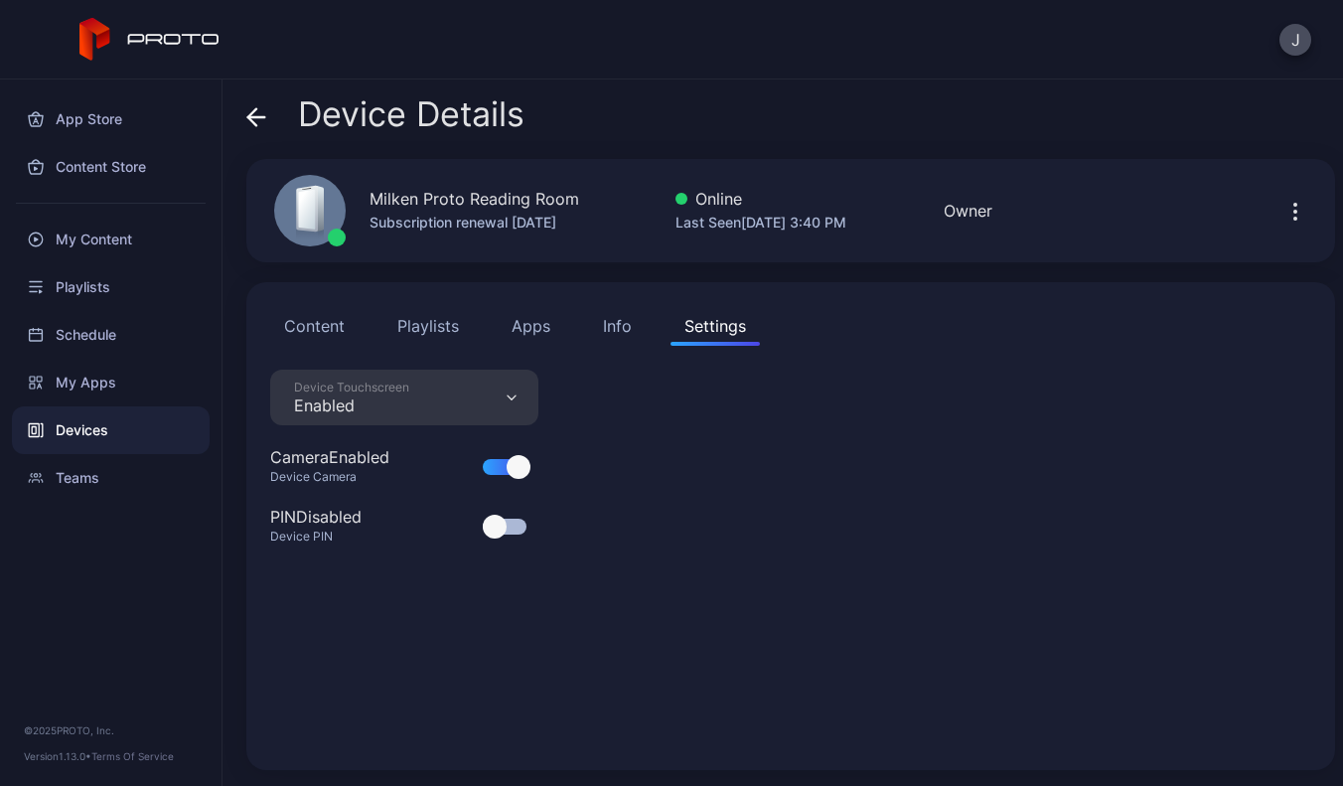
click at [639, 318] on button "Info" at bounding box center [617, 326] width 57 height 40
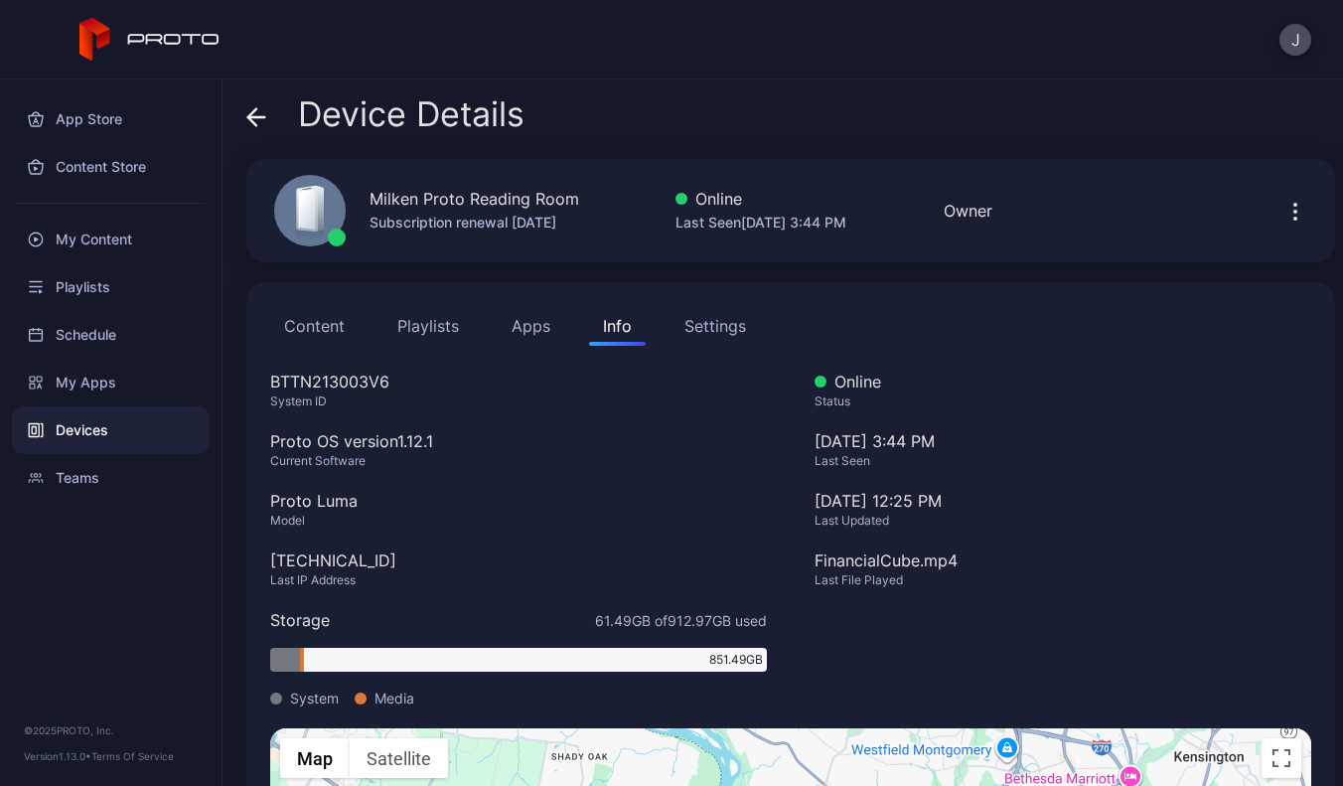
click at [721, 344] on button "Settings" at bounding box center [714, 326] width 89 height 40
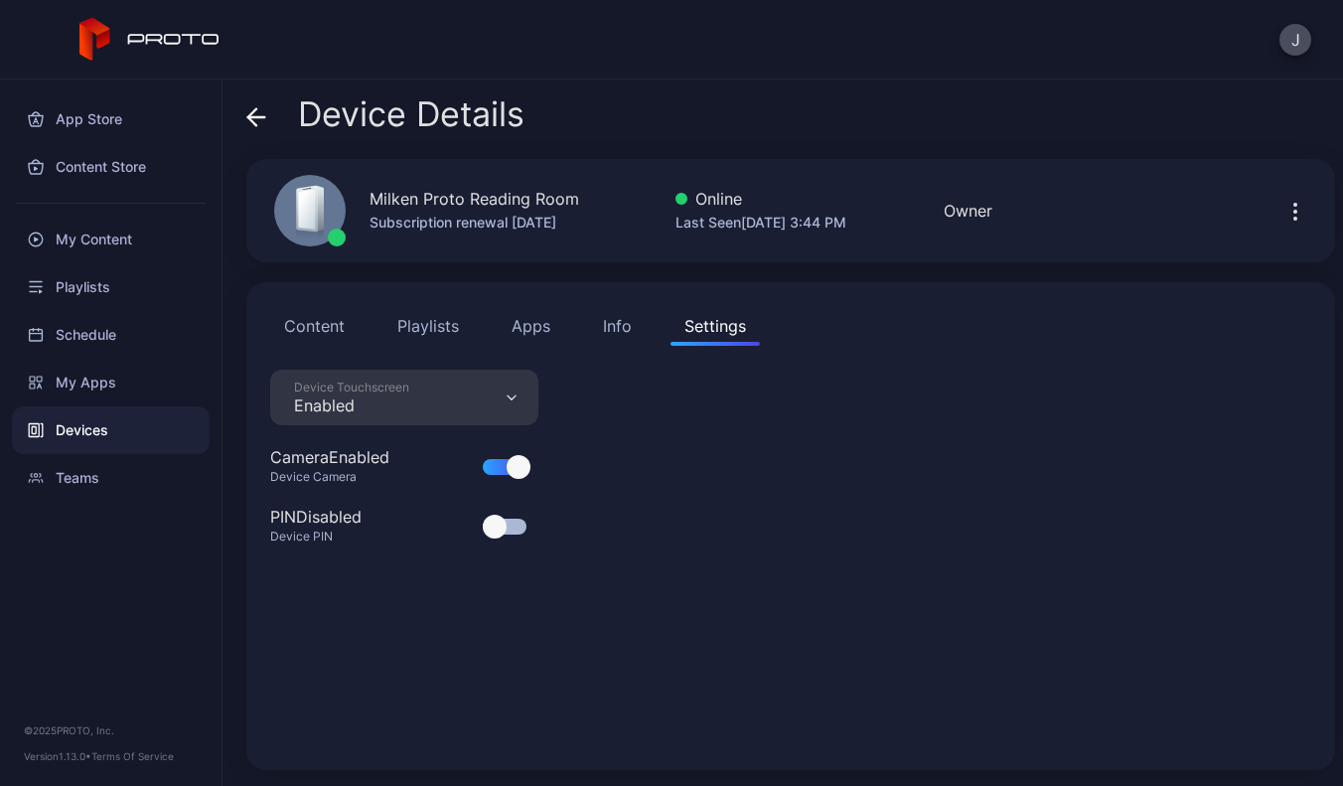
click at [431, 392] on div "Device Touchscreen Enabled" at bounding box center [404, 397] width 268 height 56
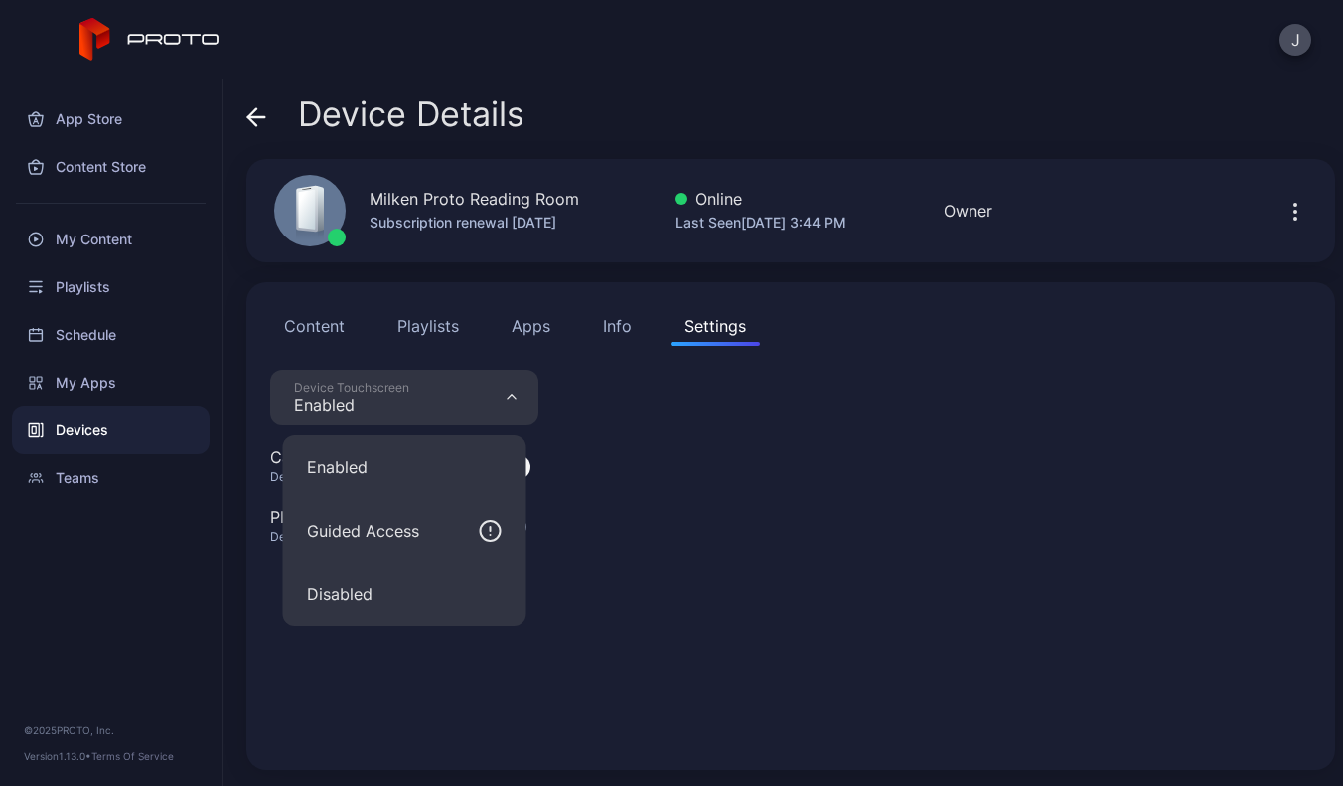
click at [848, 489] on div "Device Touchscreen Enabled Camera Enabled Device Camera PIN Disabled Device PIN" at bounding box center [790, 557] width 1041 height 376
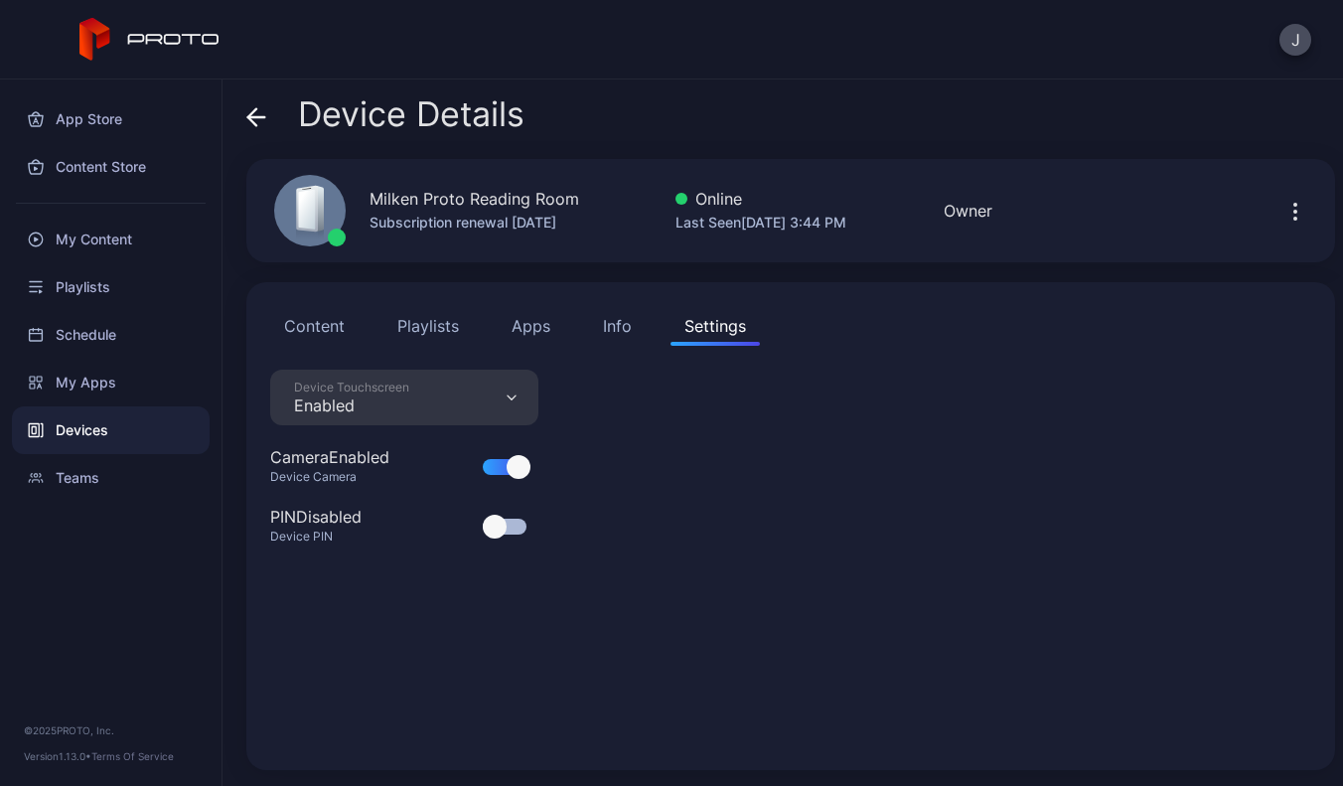
click at [308, 330] on button "Content" at bounding box center [314, 326] width 88 height 40
